Goal: Information Seeking & Learning: Find specific fact

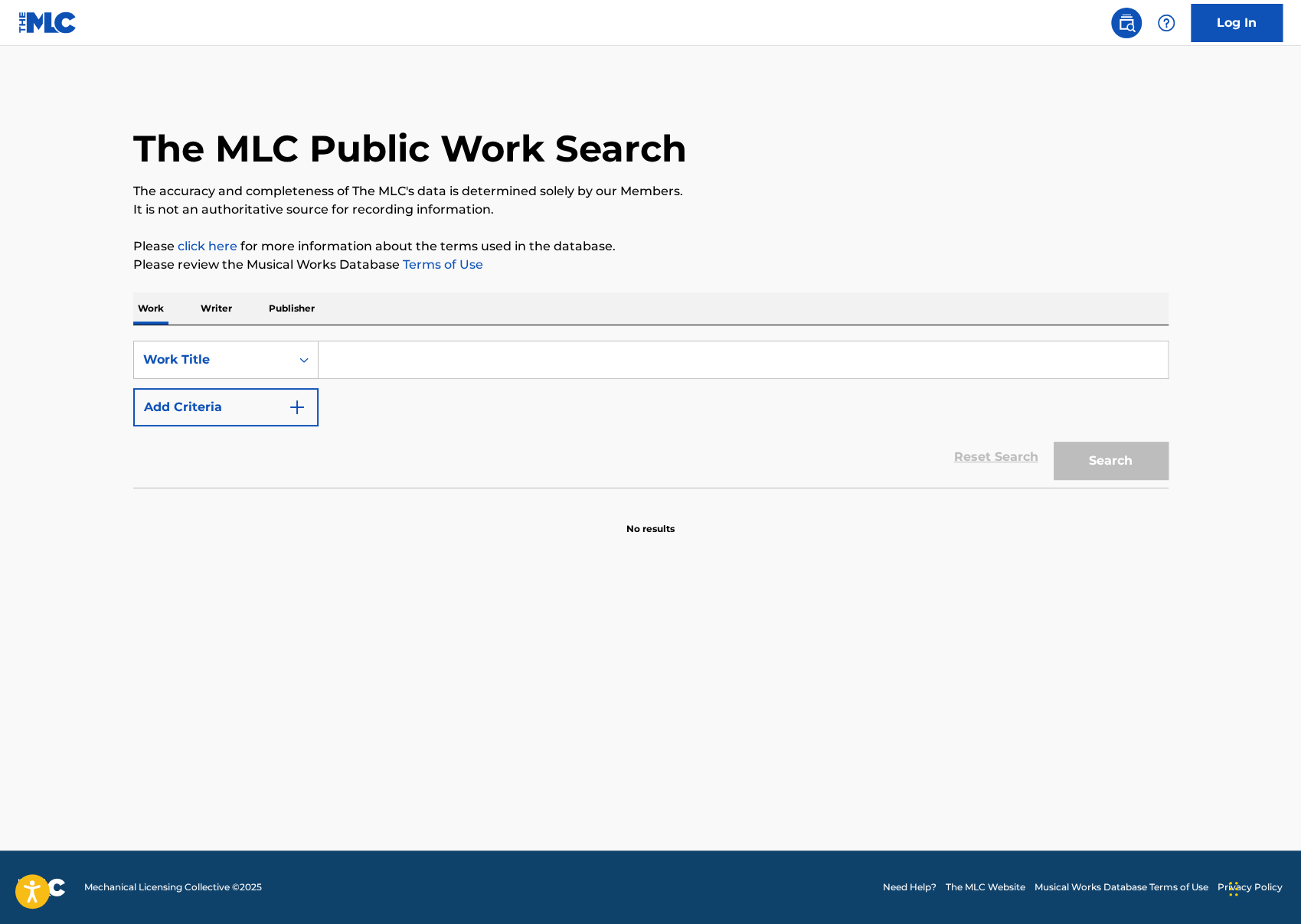
click at [401, 366] on input "Search Form" at bounding box center [743, 359] width 849 height 37
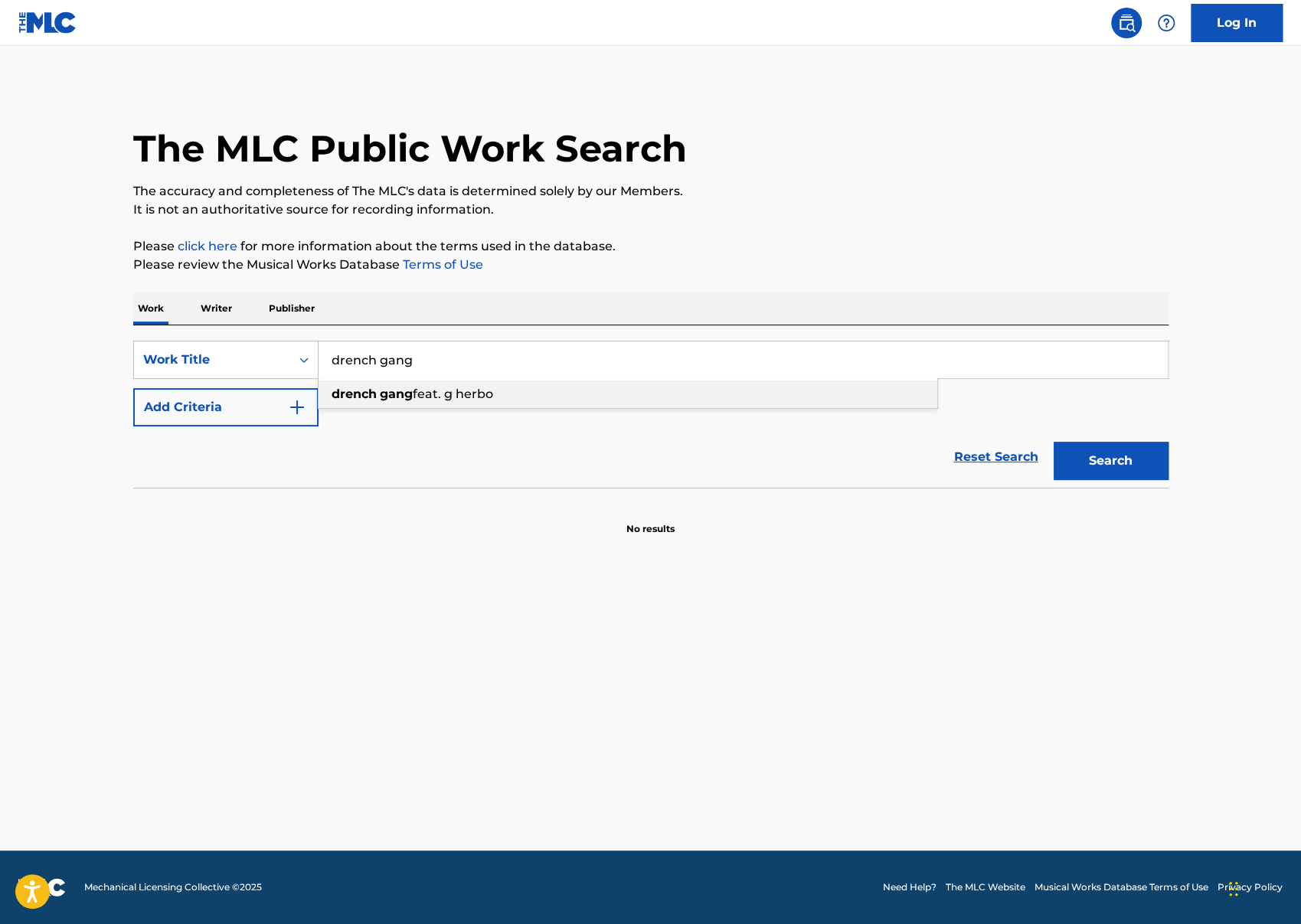
click at [389, 393] on strong "gang" at bounding box center [396, 394] width 33 height 14
type input "drench gang feat. g herbo"
click at [1053, 441] on button "Search" at bounding box center [1110, 461] width 115 height 39
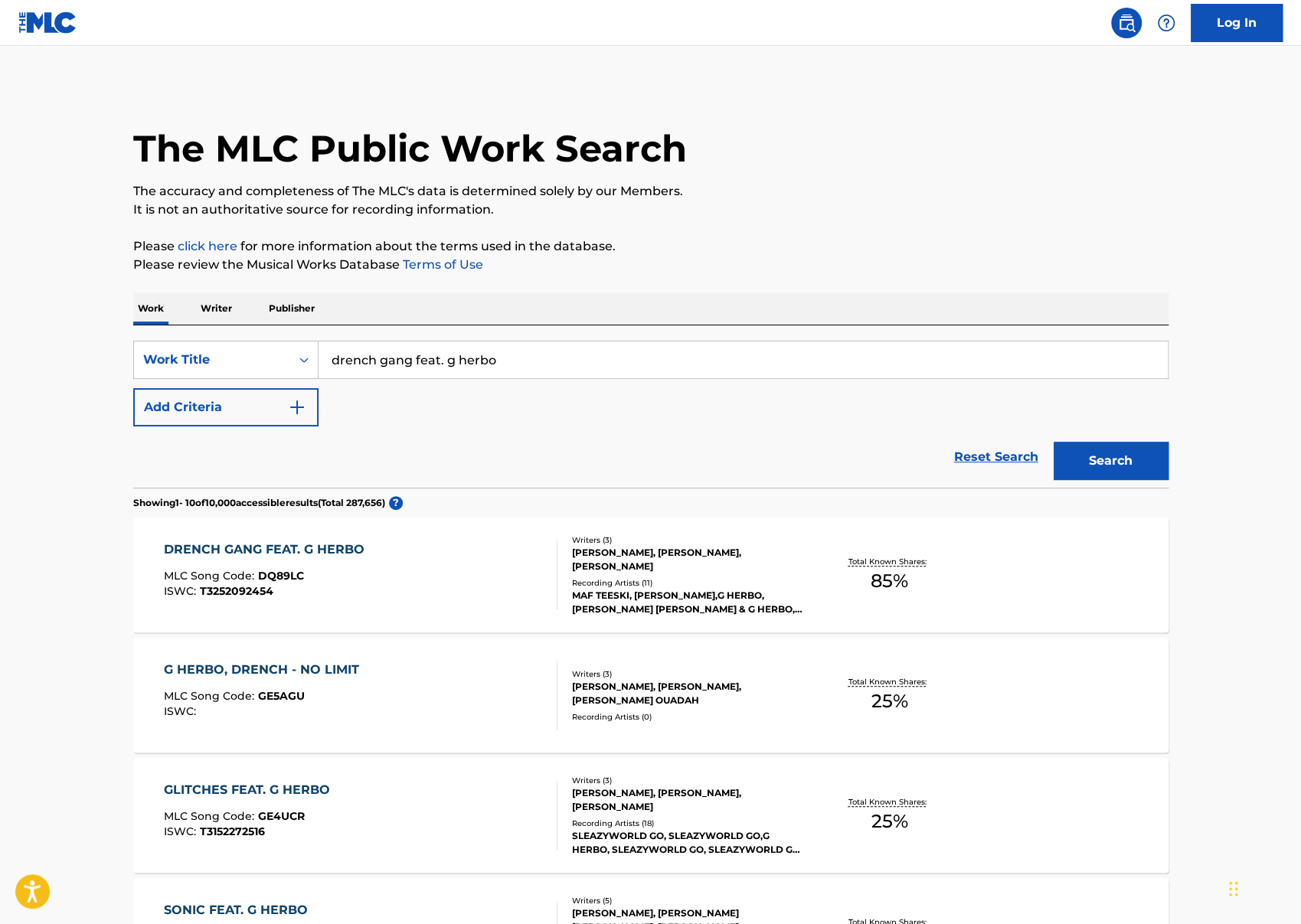
click at [391, 553] on div "DRENCH GANG FEAT. G HERBO MLC Song Code : DQ89LC ISWC : T3252092454" at bounding box center [360, 575] width 393 height 69
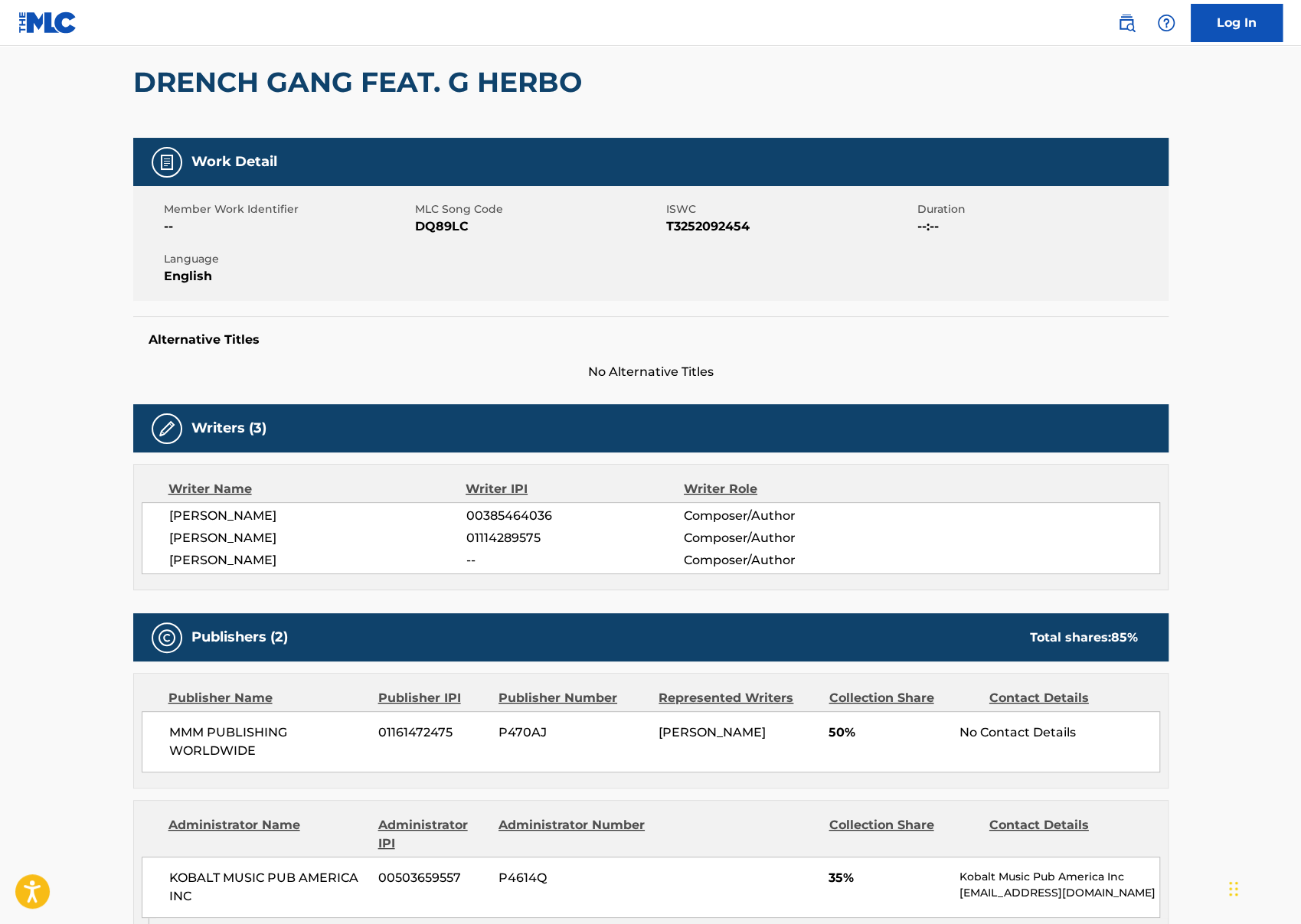
scroll to position [166, 0]
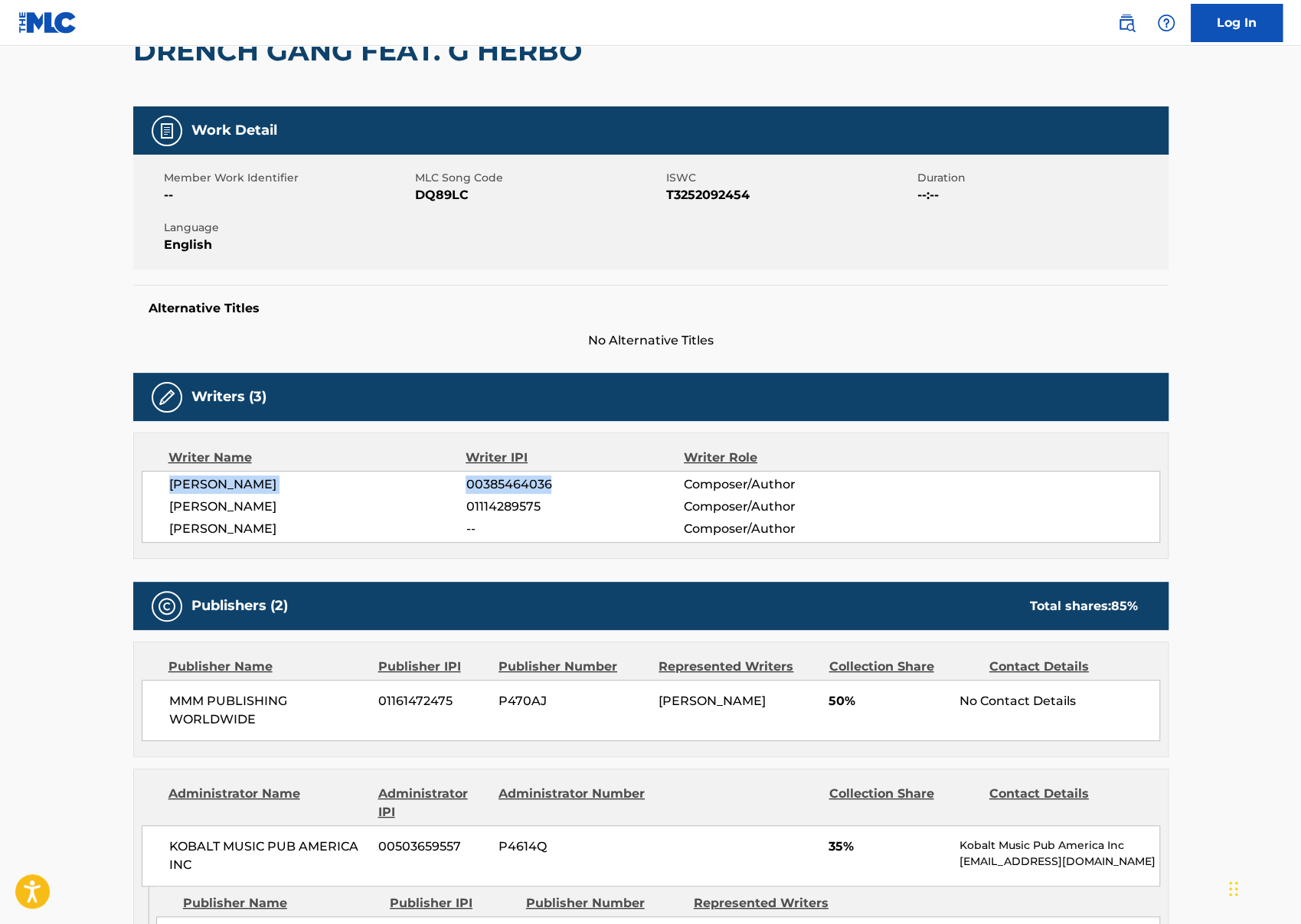
drag, startPoint x: 163, startPoint y: 478, endPoint x: 574, endPoint y: 478, distance: 411.0
click at [575, 478] on div "[PERSON_NAME] 00385464036 Composer/Author [PERSON_NAME] 01114289575 Composer/Au…" at bounding box center [651, 506] width 1019 height 72
copy div "[PERSON_NAME] 00385464036"
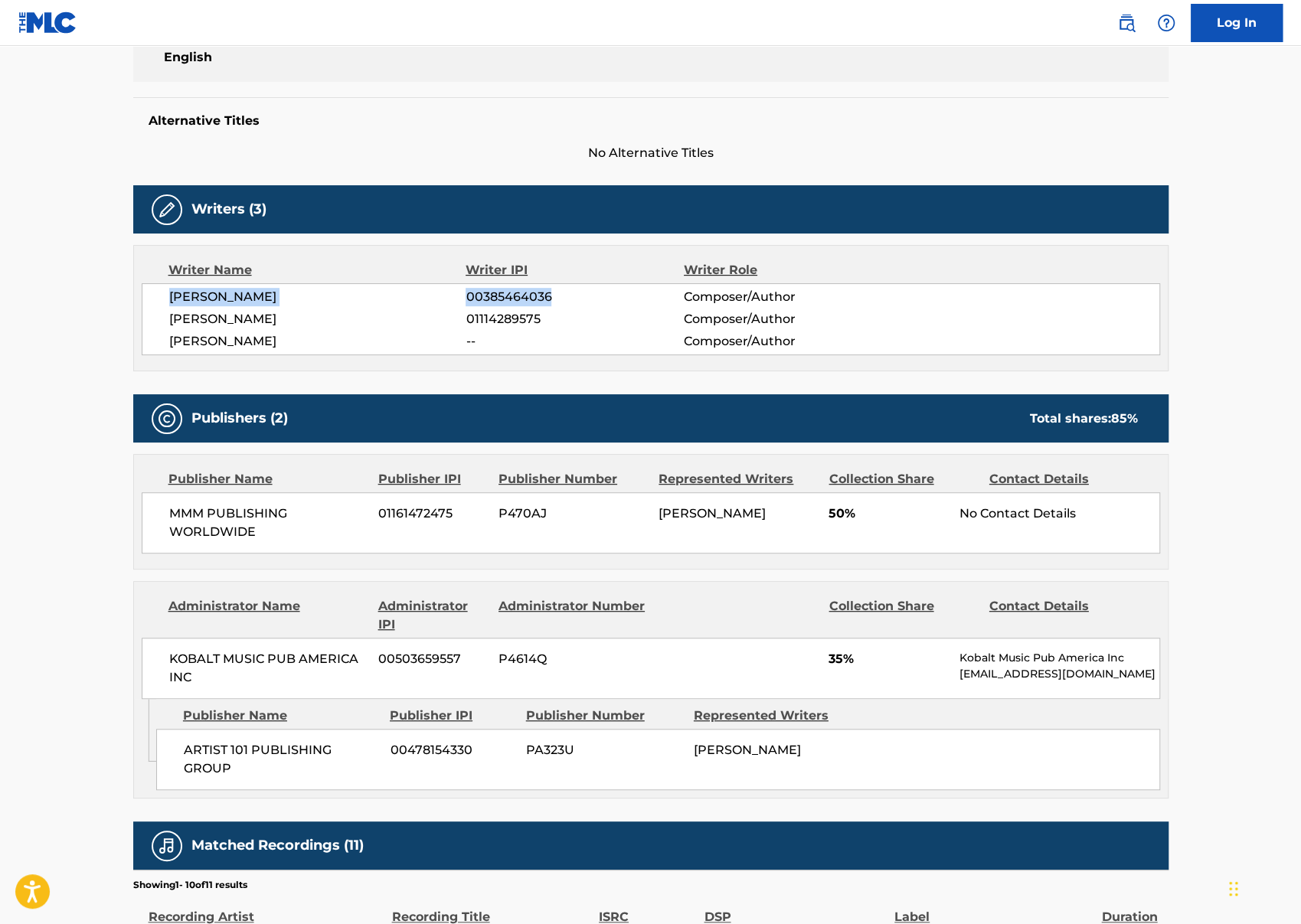
scroll to position [373, 0]
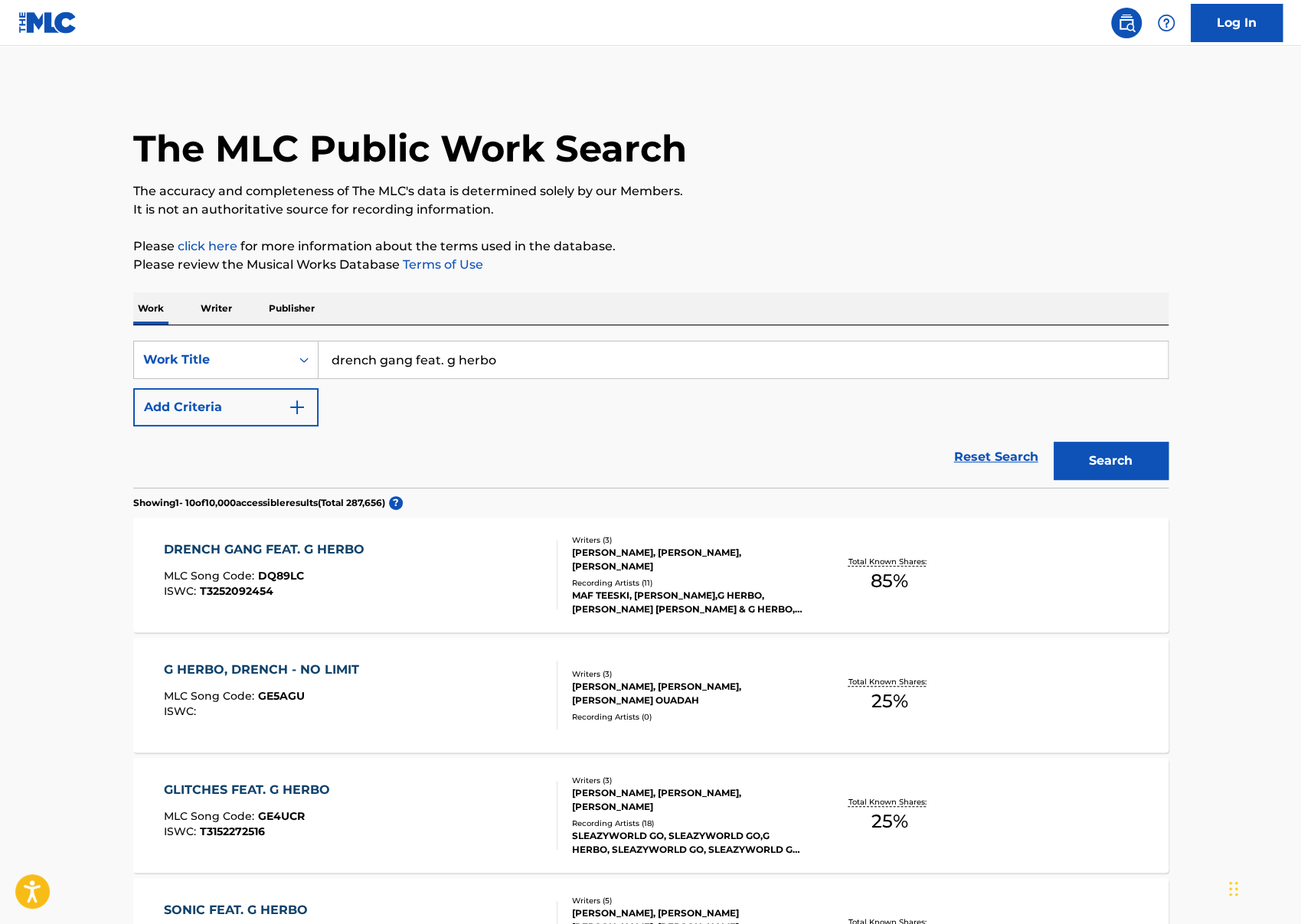
click at [366, 351] on input "drench gang feat. g herbo" at bounding box center [743, 359] width 849 height 37
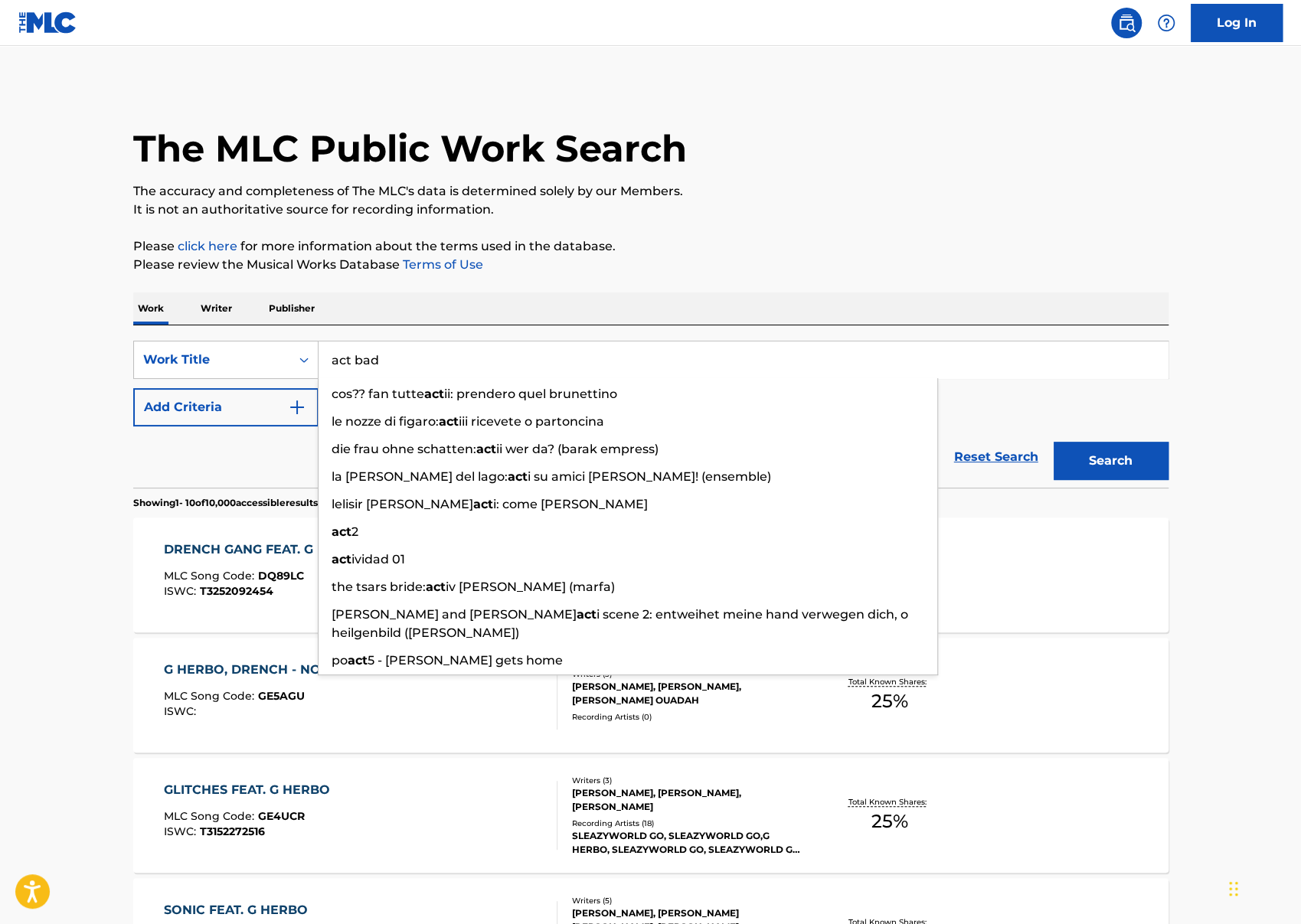
type input "act bad"
click at [1053, 441] on button "Search" at bounding box center [1110, 461] width 115 height 39
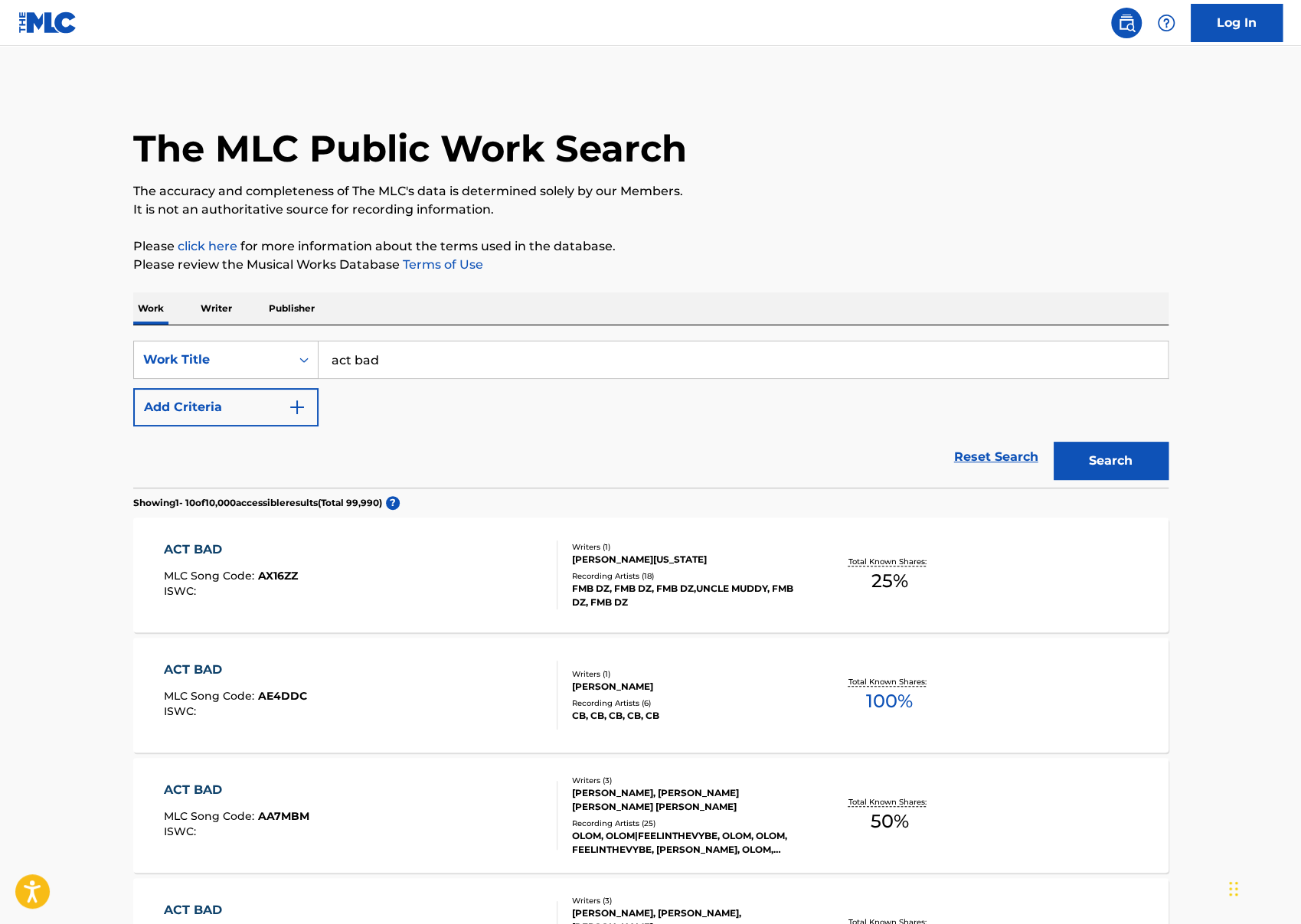
click at [270, 493] on section "Showing 1 - 10 of 10,000 accessible results (Total 99,990 ) ?" at bounding box center [651, 499] width 1035 height 23
click at [240, 421] on button "Add Criteria" at bounding box center [226, 407] width 185 height 39
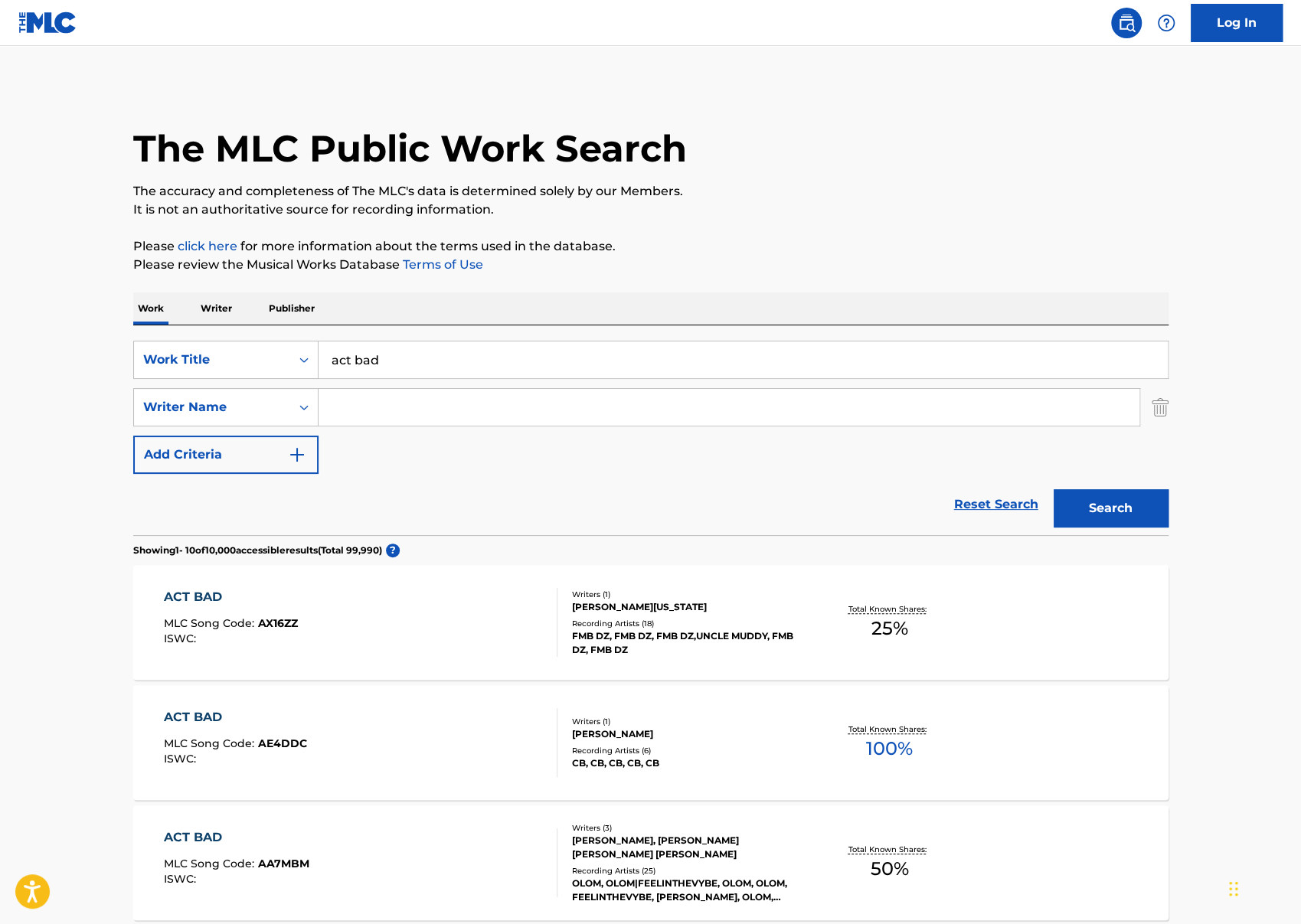
click at [377, 432] on div "SearchWithCriteria91ce84f3-a64c-40d6-84be-972e56aa9d0d Work Title act bad Searc…" at bounding box center [651, 407] width 1035 height 133
click at [387, 406] on input "Search Form" at bounding box center [729, 407] width 821 height 37
click at [384, 404] on input "Search Form" at bounding box center [729, 407] width 821 height 37
click at [1053, 489] on button "Search" at bounding box center [1110, 508] width 115 height 39
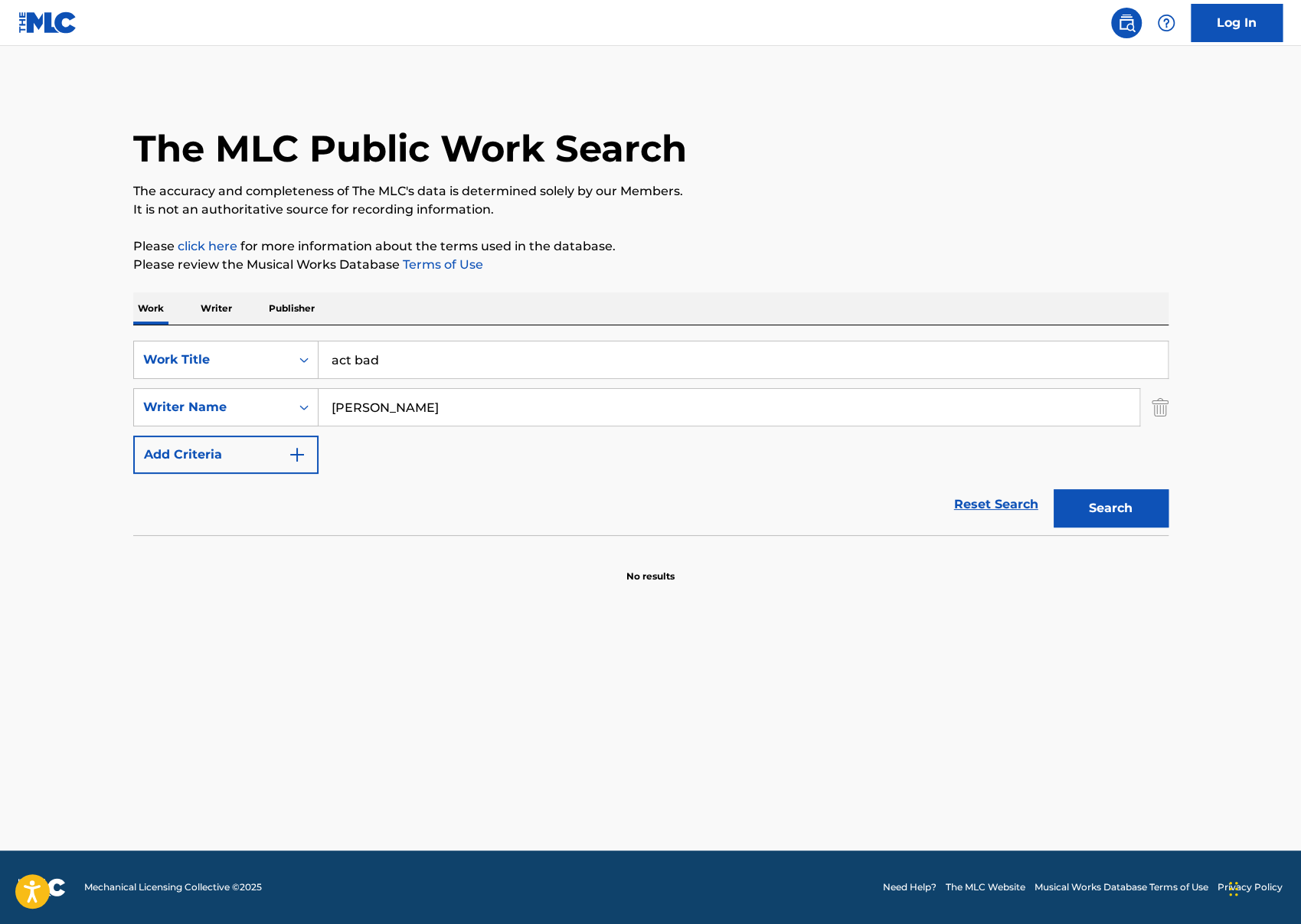
click at [452, 411] on input "[PERSON_NAME]" at bounding box center [729, 407] width 821 height 37
click at [1053, 489] on button "Search" at bounding box center [1110, 508] width 115 height 39
click at [431, 414] on input "[PERSON_NAME]" at bounding box center [729, 407] width 821 height 37
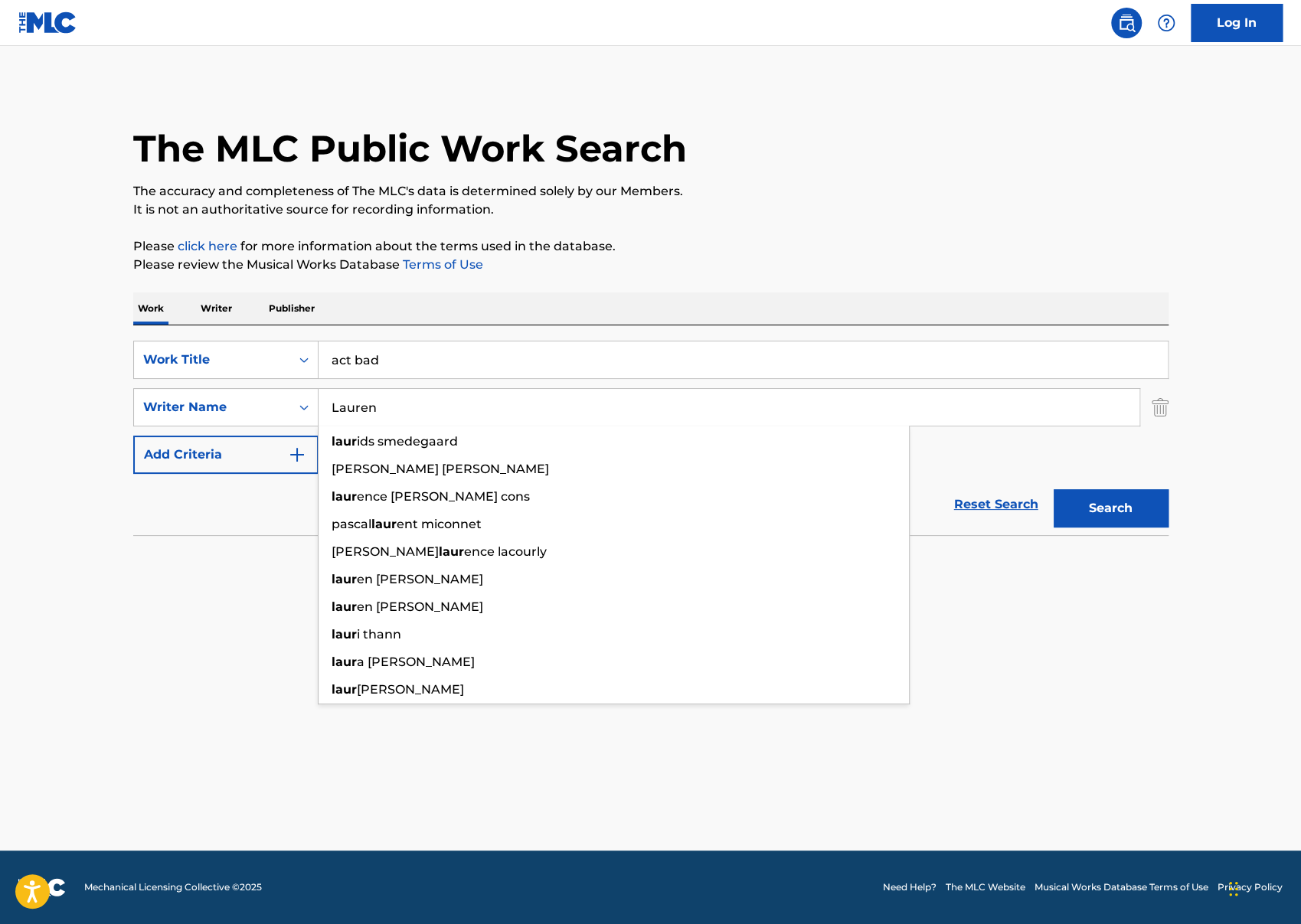
type input "Lauren"
click at [1053, 489] on button "Search" at bounding box center [1110, 508] width 115 height 39
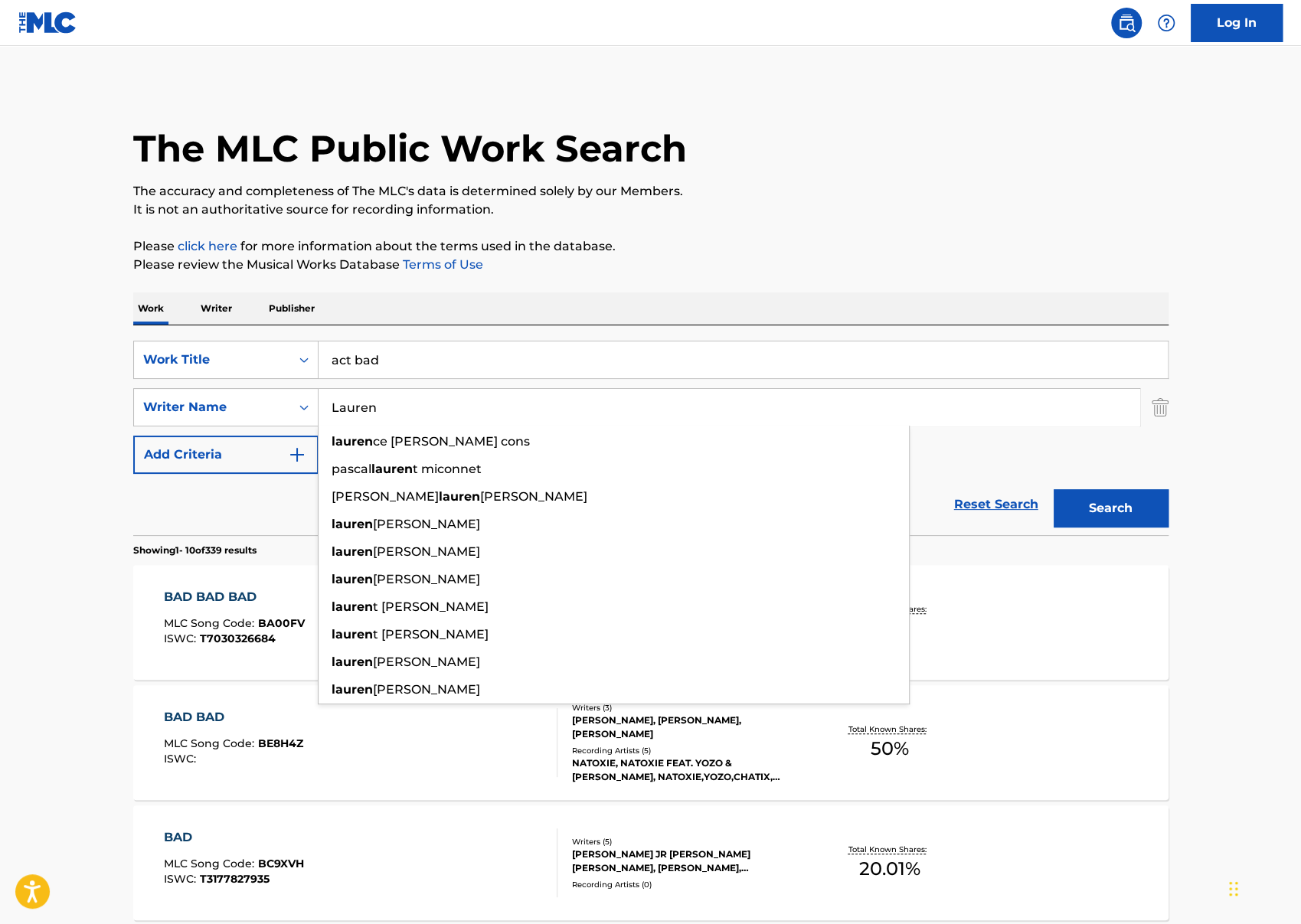
click at [429, 355] on input "act bad" at bounding box center [743, 359] width 849 height 37
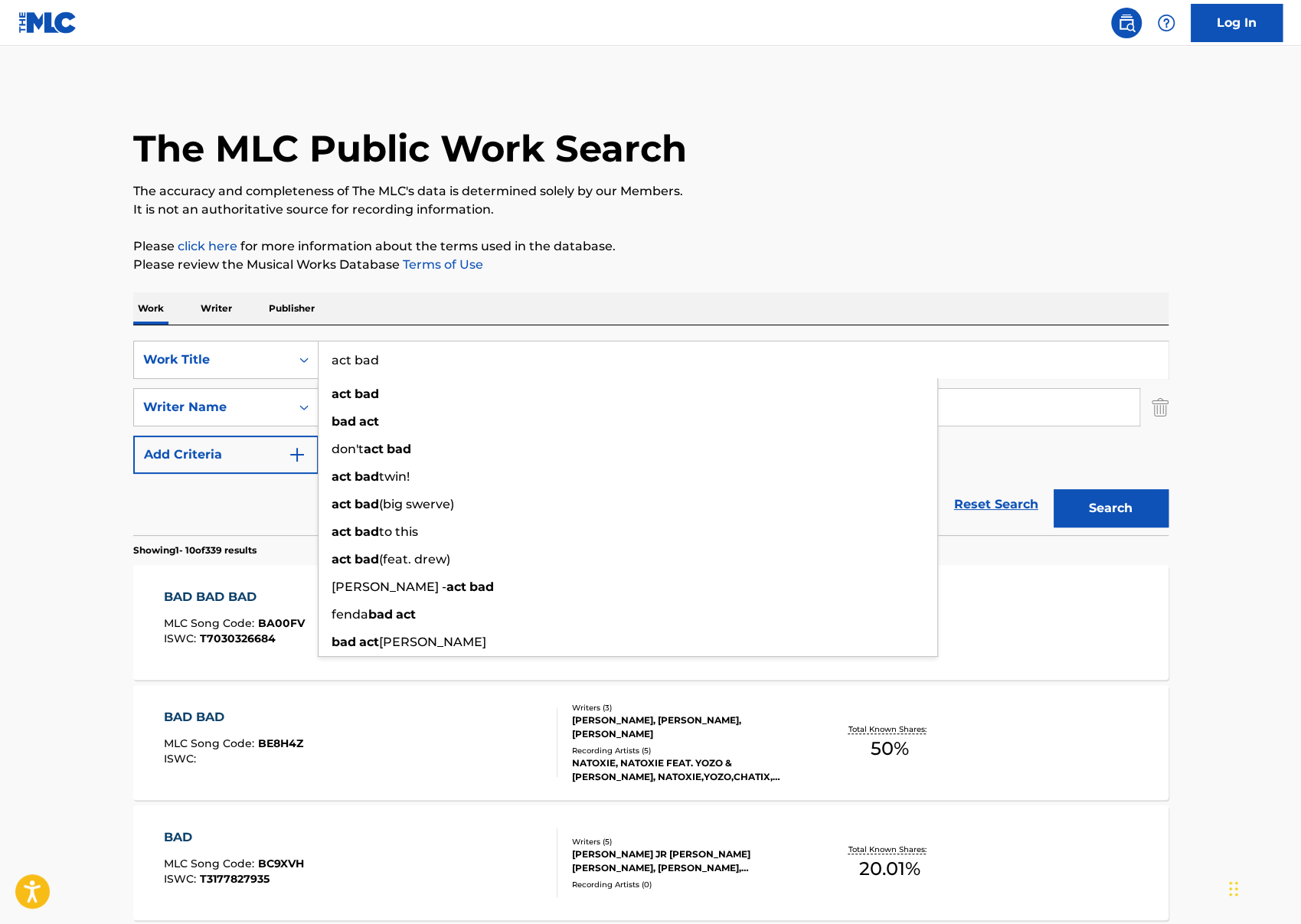
click at [429, 355] on input "act bad" at bounding box center [743, 359] width 849 height 37
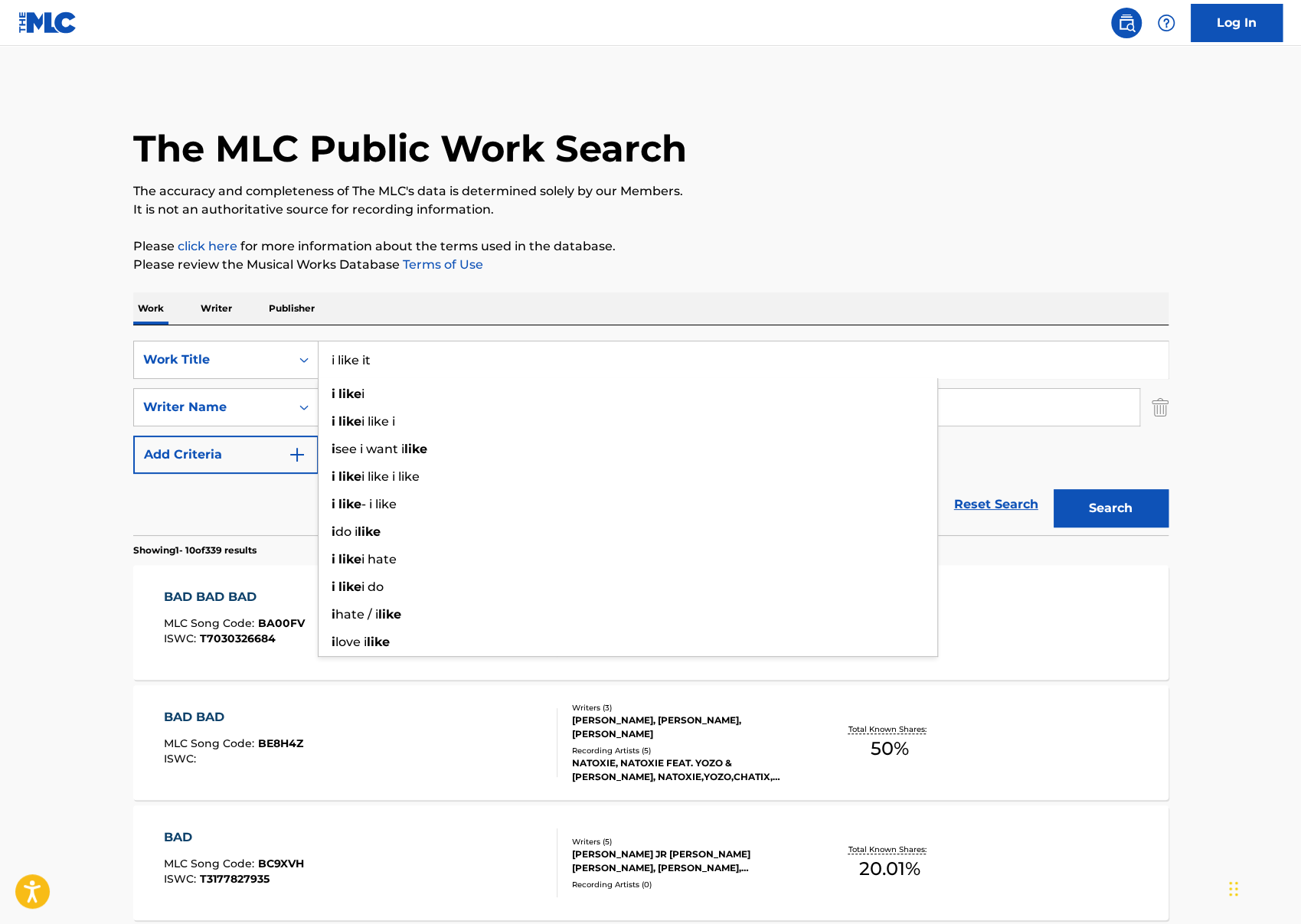
type input "i like it"
click at [1053, 489] on button "Search" at bounding box center [1110, 508] width 115 height 39
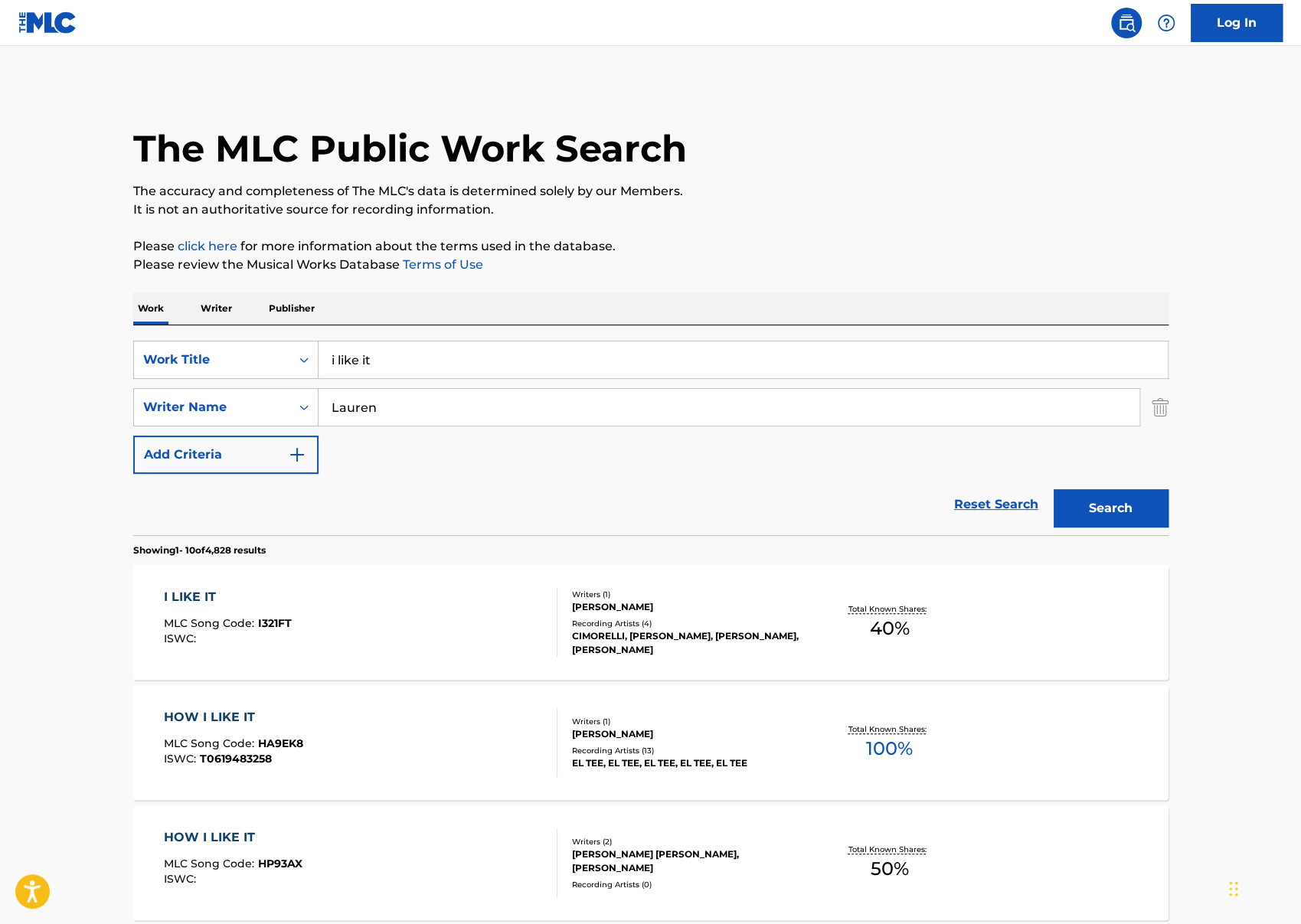
click at [136, 619] on div "I LIKE IT MLC Song Code : I321FT ISWC : Writers ( 1 ) [PERSON_NAME] Recording A…" at bounding box center [651, 622] width 1035 height 115
click at [388, 418] on input "Lauren" at bounding box center [729, 407] width 821 height 37
type input "[PERSON_NAME]"
click at [1053, 489] on button "Search" at bounding box center [1110, 508] width 115 height 39
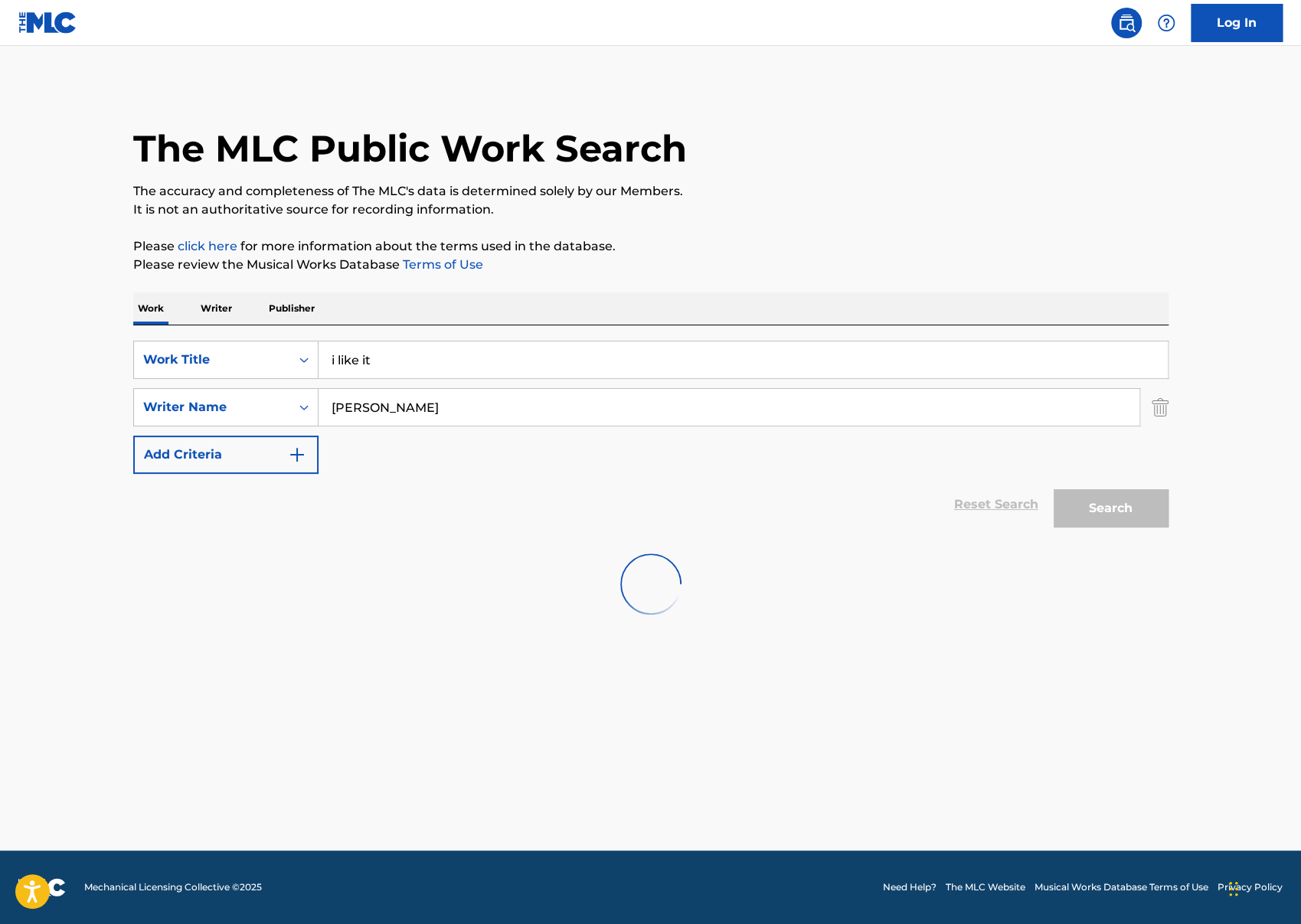
click at [1053, 489] on button "Search" at bounding box center [1110, 508] width 115 height 39
click at [1199, 29] on link "Log In" at bounding box center [1237, 23] width 92 height 39
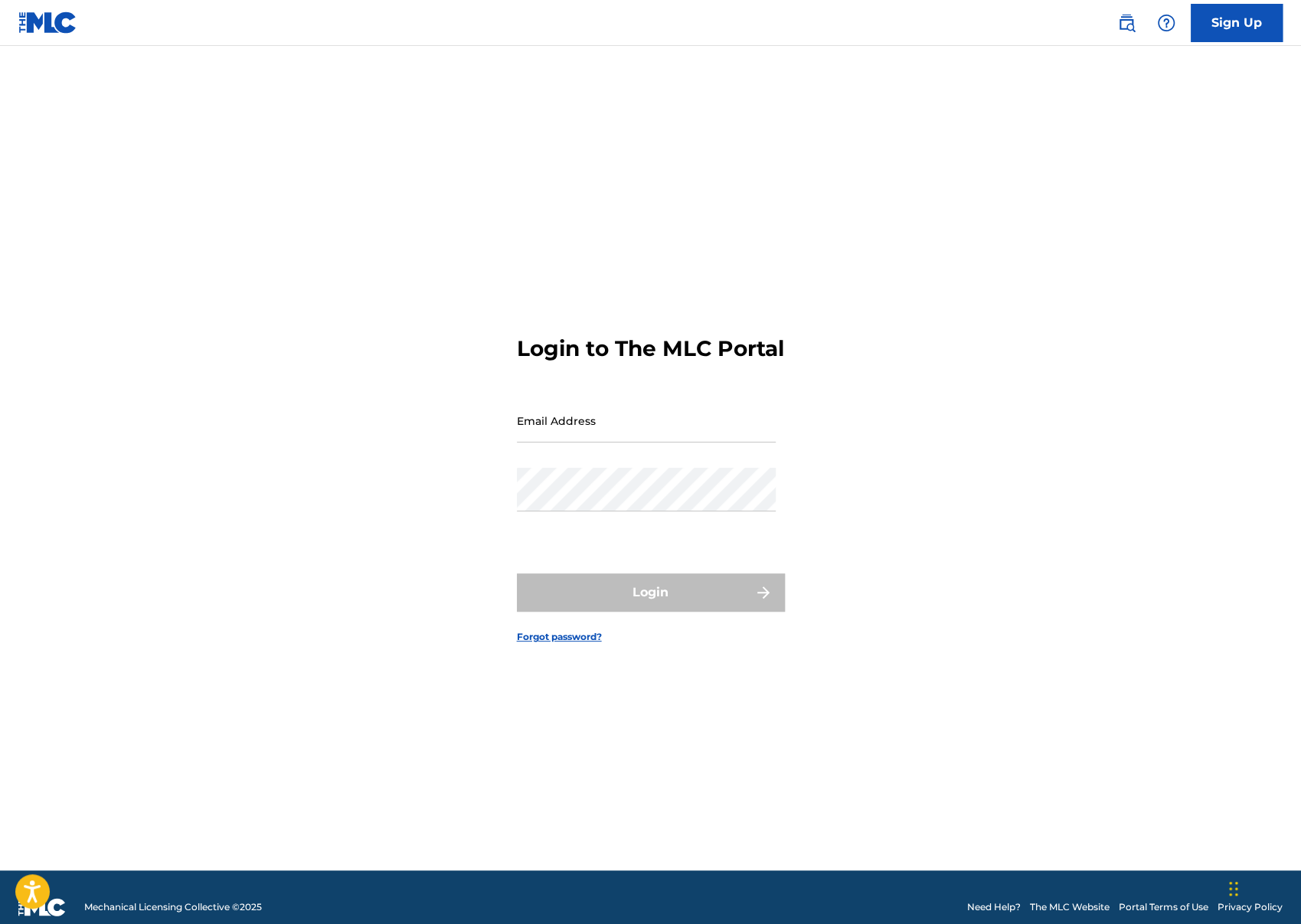
click at [686, 442] on input "Email Address" at bounding box center [646, 421] width 259 height 43
type input "[PERSON_NAME][EMAIL_ADDRESS][DOMAIN_NAME]"
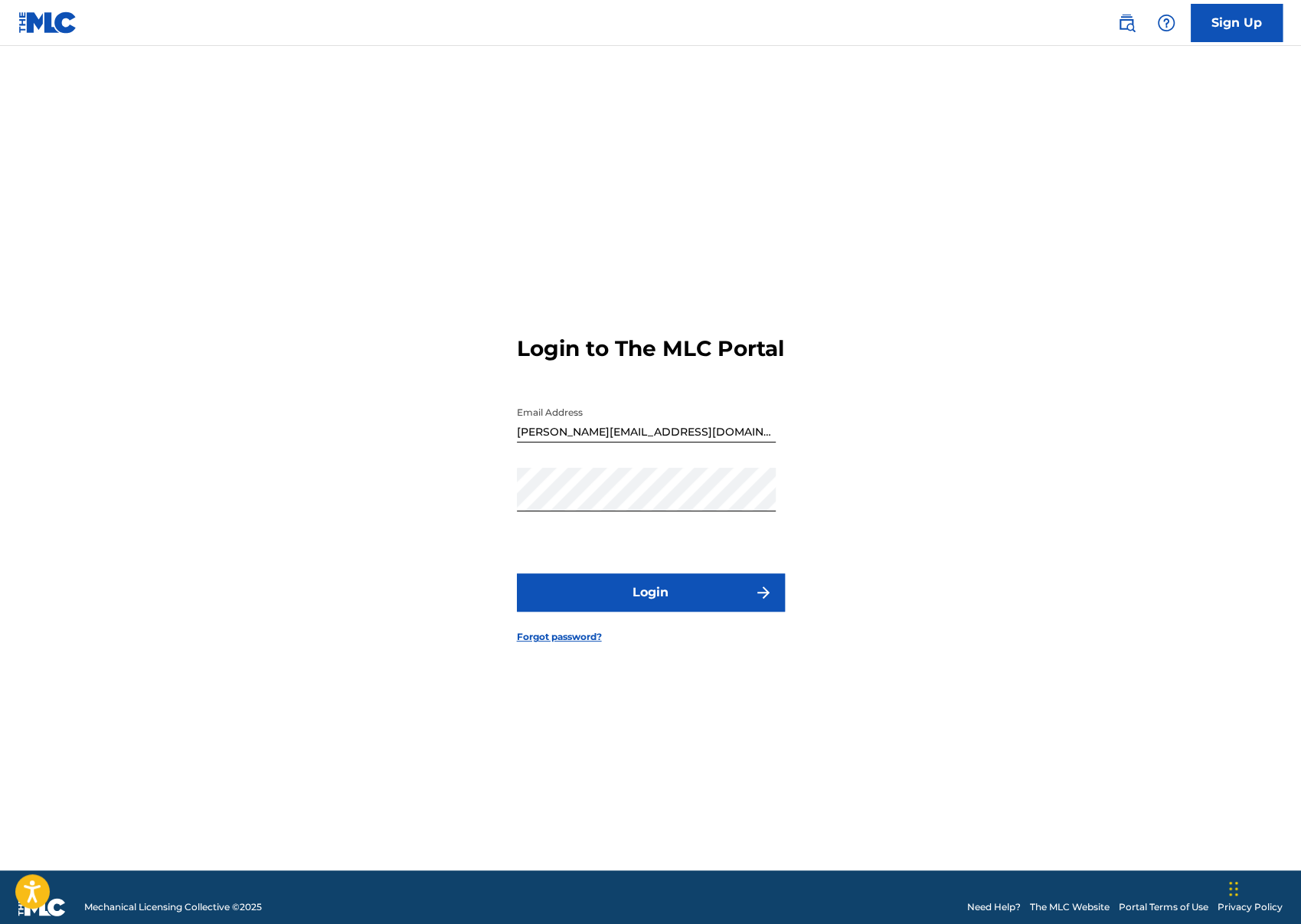
click at [665, 605] on button "Login" at bounding box center [650, 593] width 268 height 39
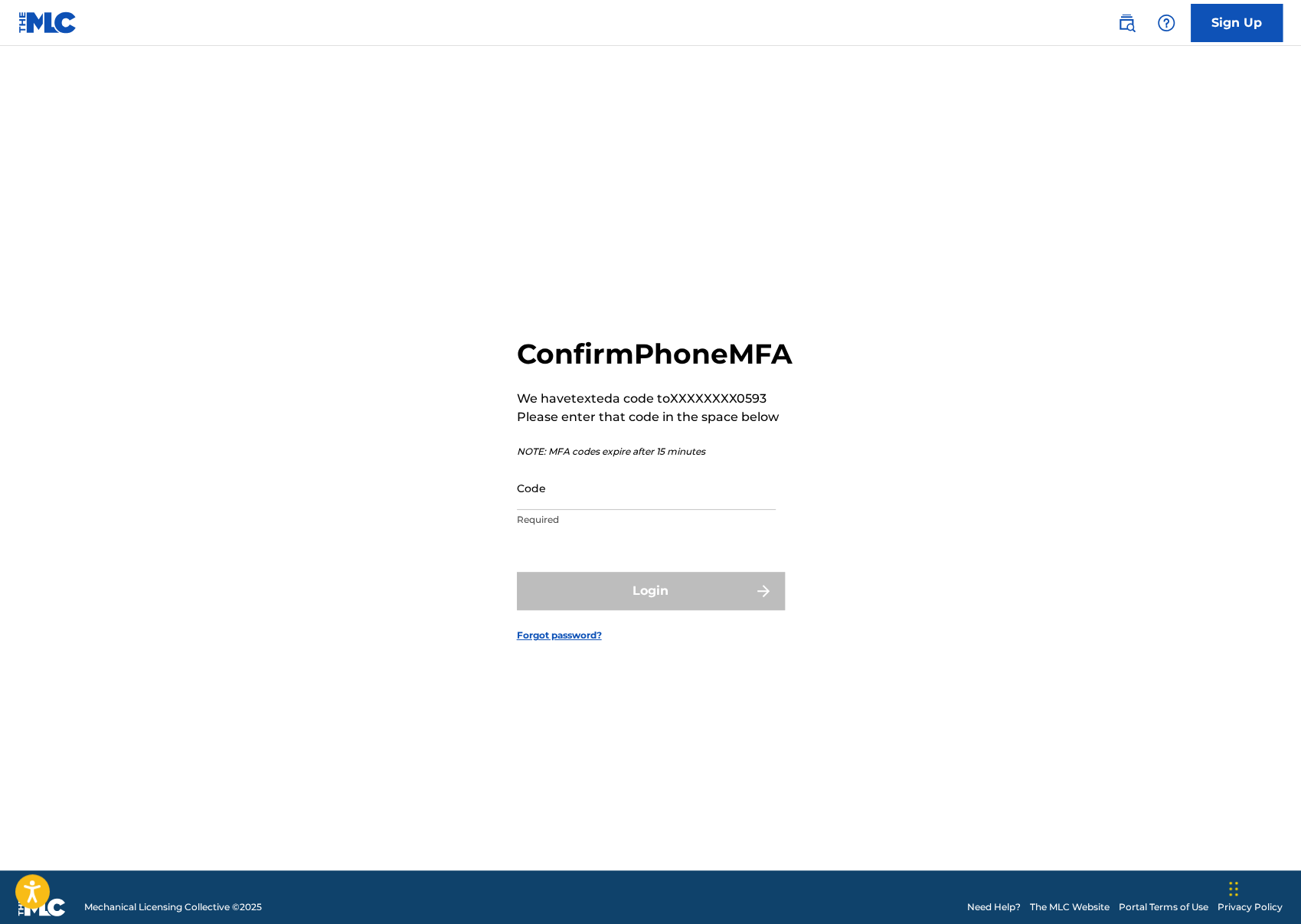
click at [570, 510] on input "Code" at bounding box center [646, 487] width 259 height 43
paste input "150388"
type input "150388"
click at [517, 572] on button "Login" at bounding box center [650, 591] width 268 height 39
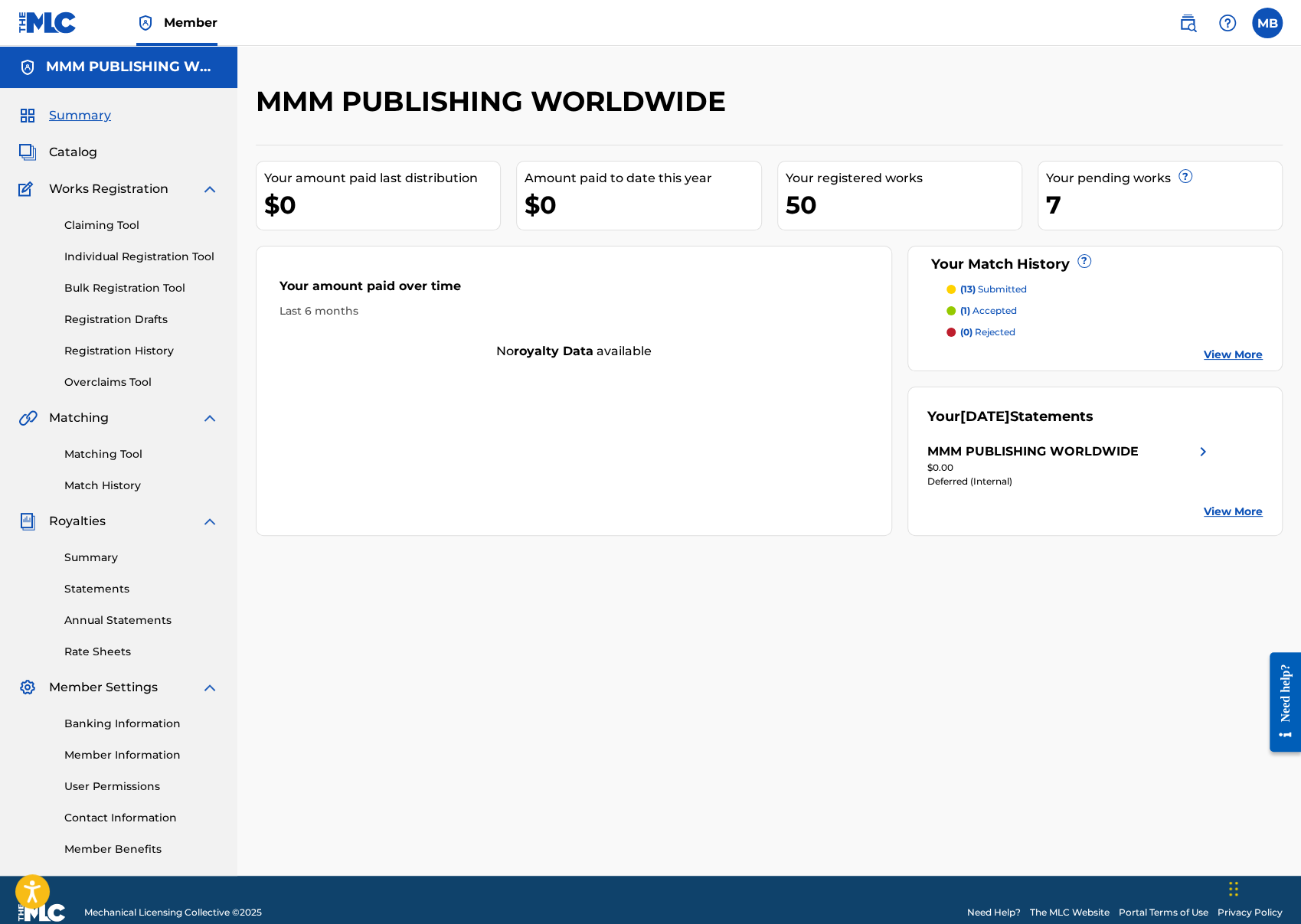
click at [101, 150] on div "Catalog" at bounding box center [118, 152] width 200 height 18
click at [98, 150] on div "Catalog" at bounding box center [118, 152] width 200 height 18
click at [87, 158] on span "Catalog" at bounding box center [73, 152] width 48 height 18
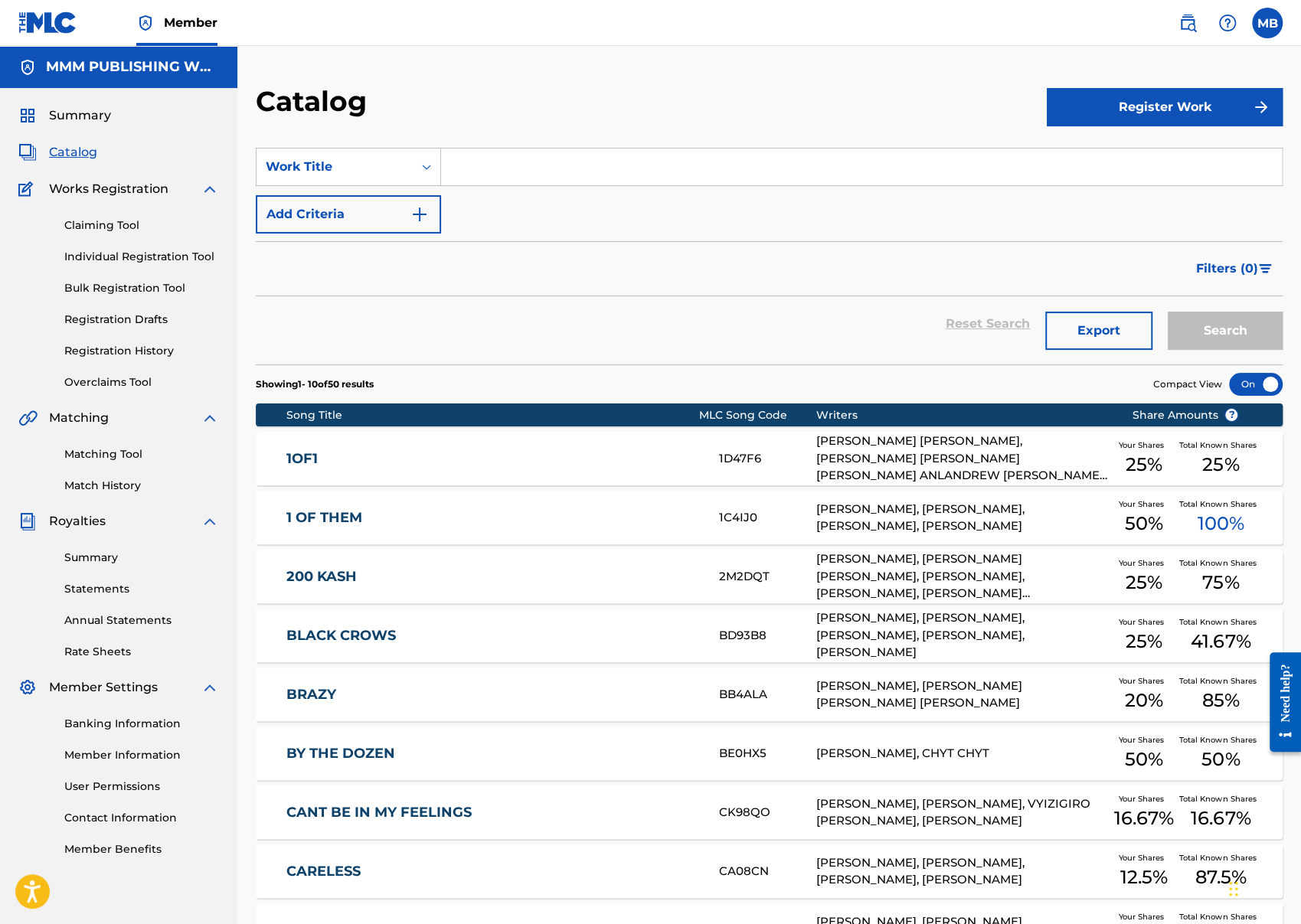
click at [83, 117] on span "Summary" at bounding box center [80, 115] width 62 height 18
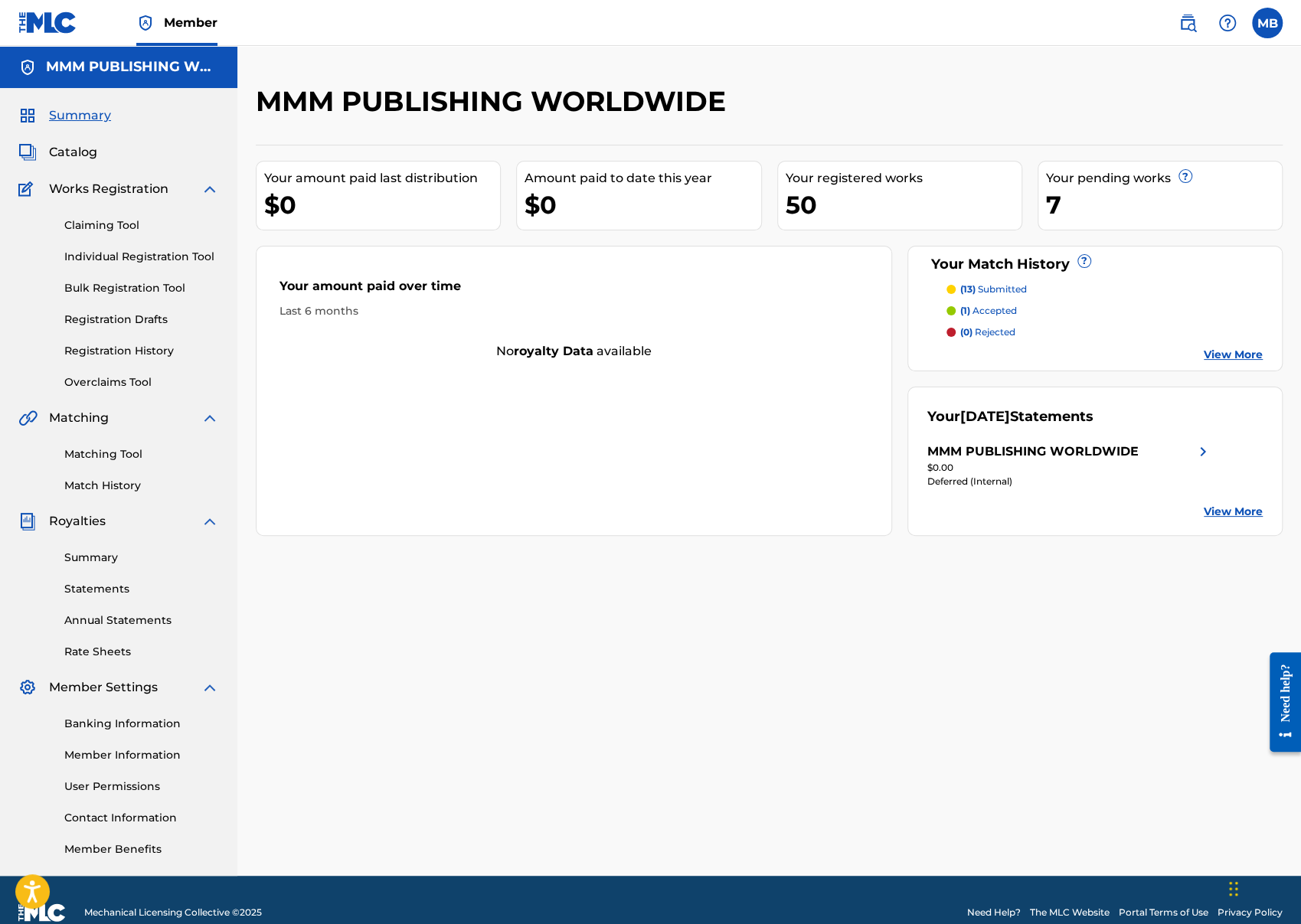
click at [1193, 18] on img at bounding box center [1187, 23] width 19 height 18
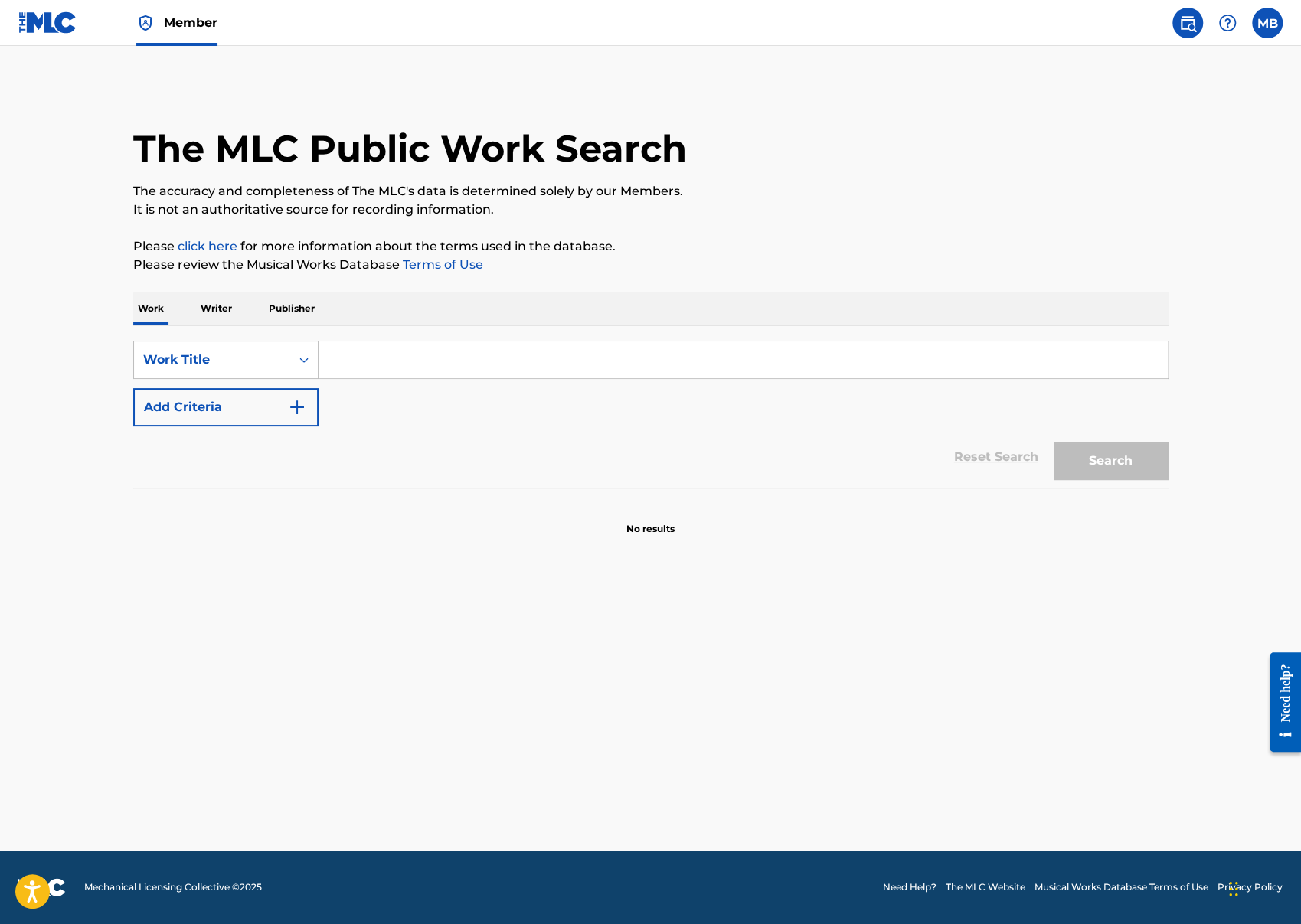
click at [515, 373] on input "Search Form" at bounding box center [743, 359] width 849 height 37
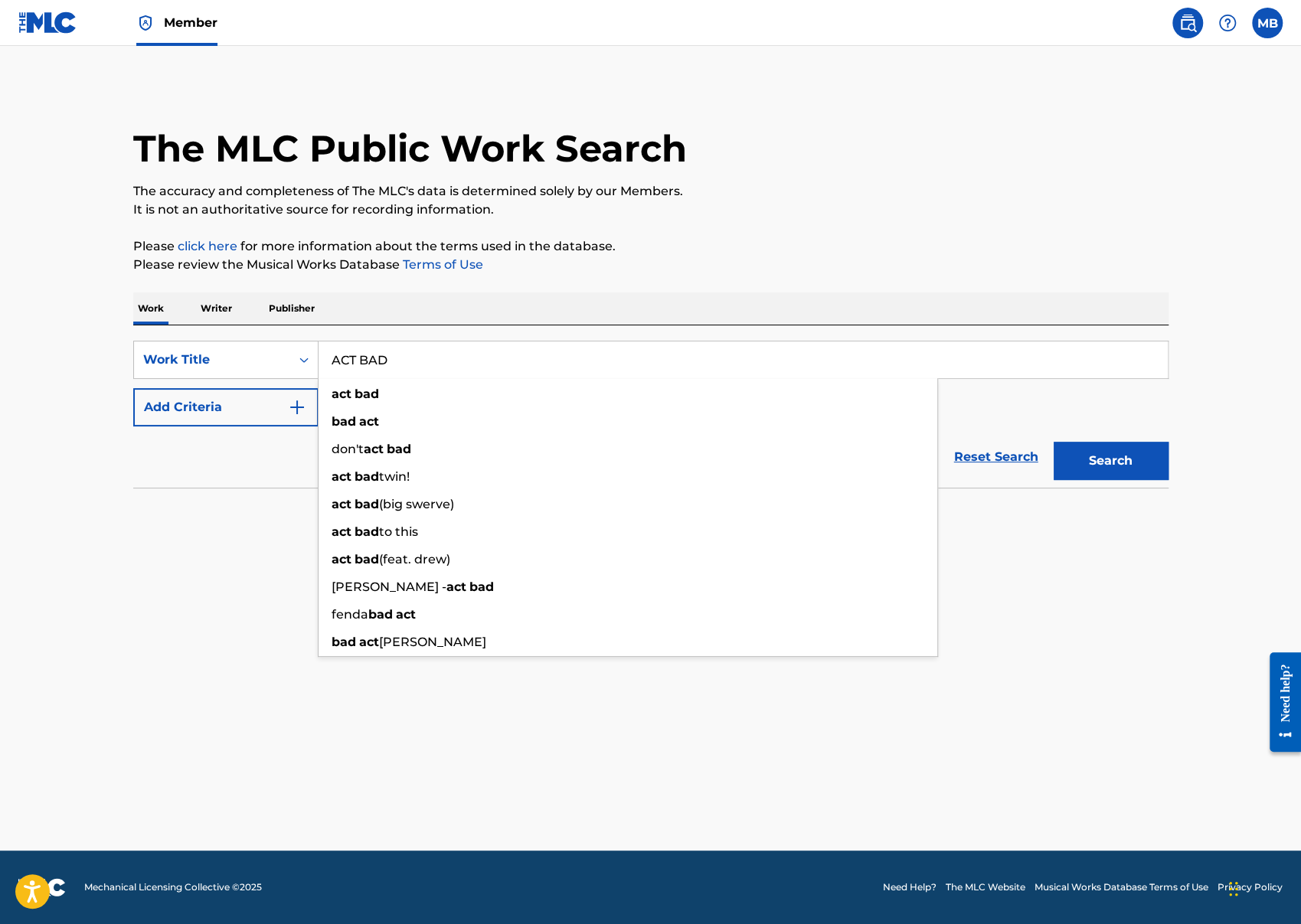
type input "ACT BAD"
click at [194, 405] on button "Add Criteria" at bounding box center [226, 407] width 185 height 39
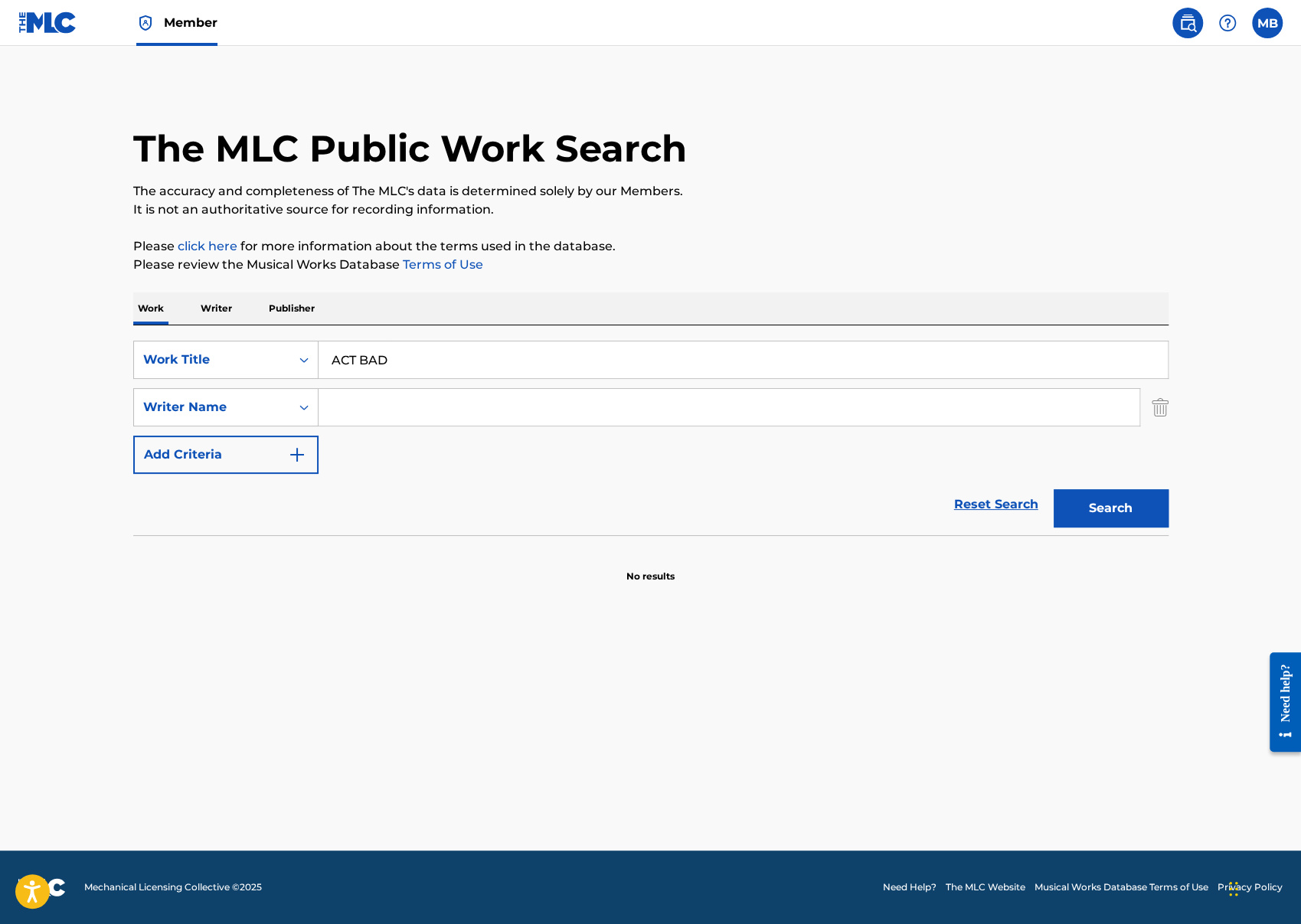
click at [360, 405] on input "Search Form" at bounding box center [729, 407] width 821 height 37
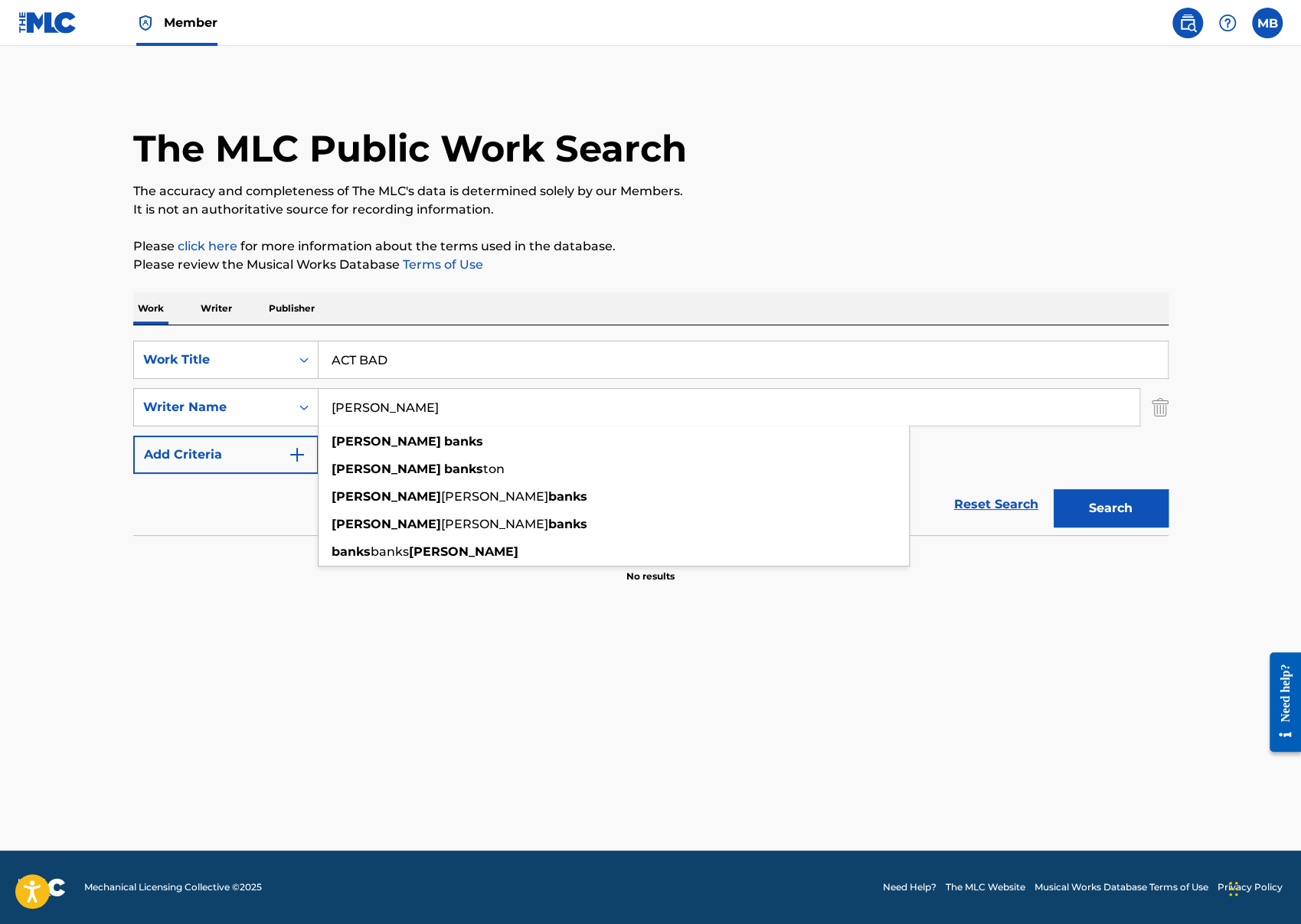
type input "[PERSON_NAME]"
click at [1053, 489] on button "Search" at bounding box center [1110, 508] width 115 height 39
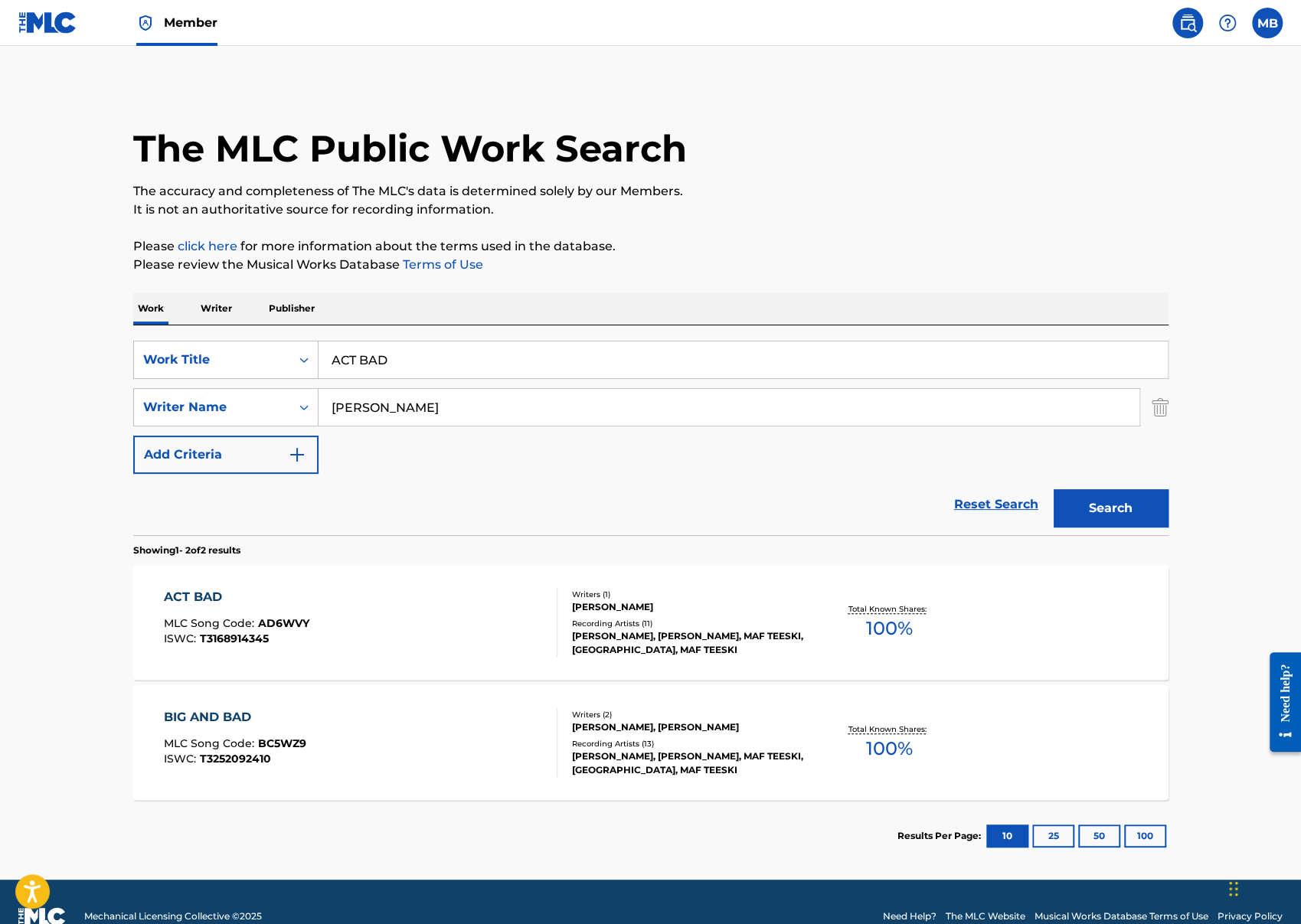
click at [326, 597] on div "ACT BAD MLC Song Code : AD6WVY ISWC : T3168914345" at bounding box center [360, 622] width 393 height 69
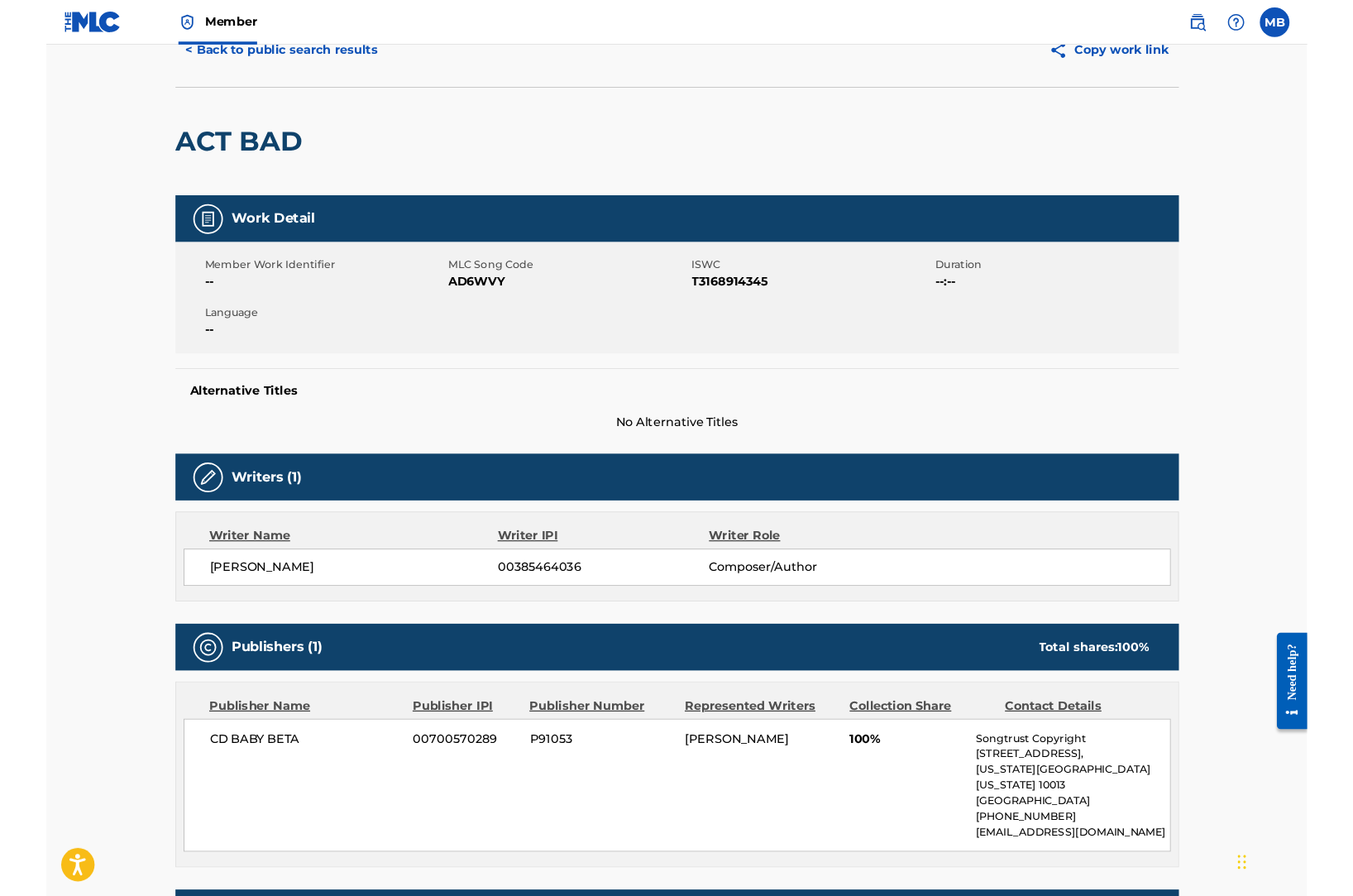
scroll to position [302, 0]
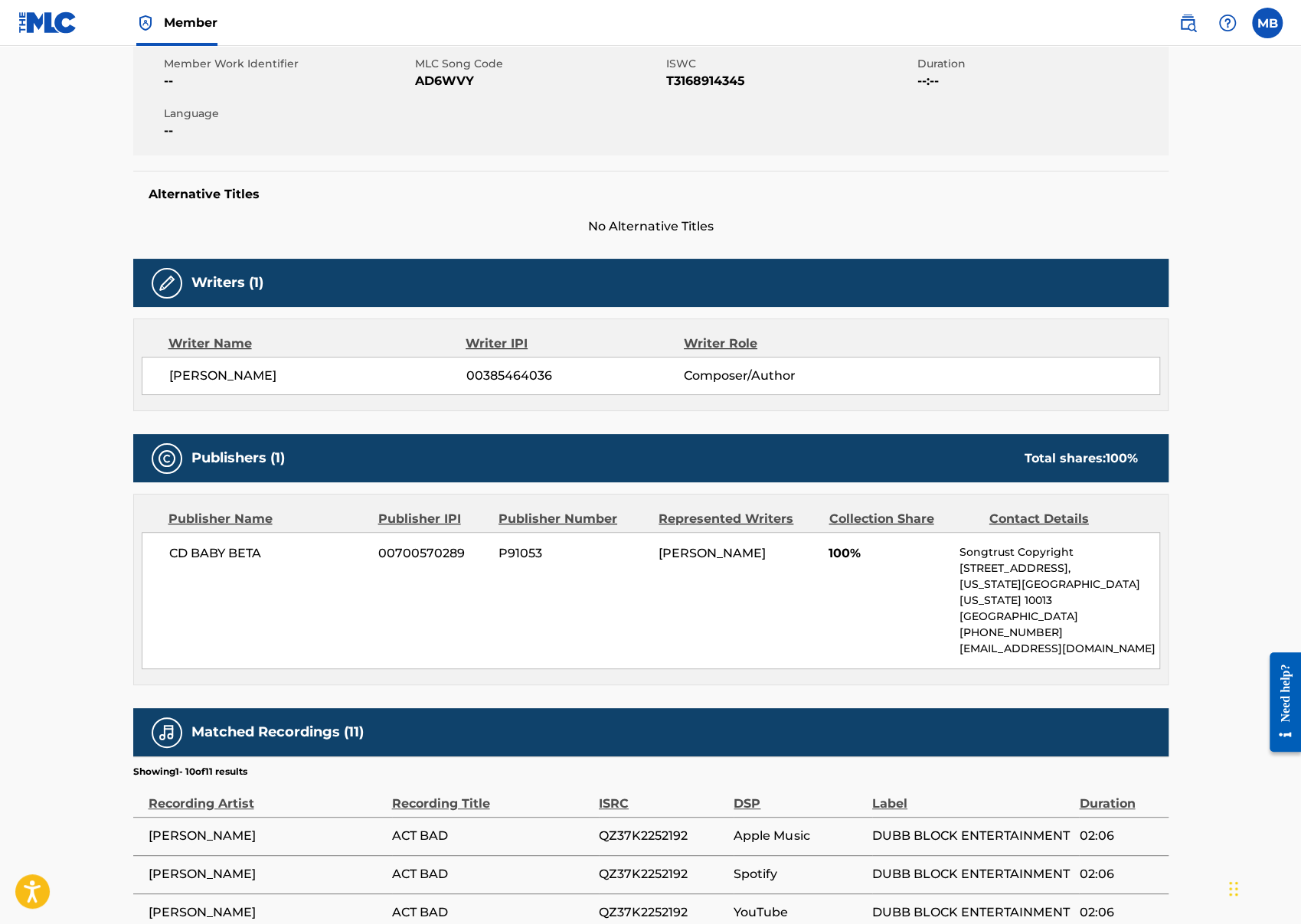
click at [228, 545] on span "CD BABY BETA" at bounding box center [268, 553] width 198 height 18
copy div "CD BABY BETA"
